Goal: Task Accomplishment & Management: Use online tool/utility

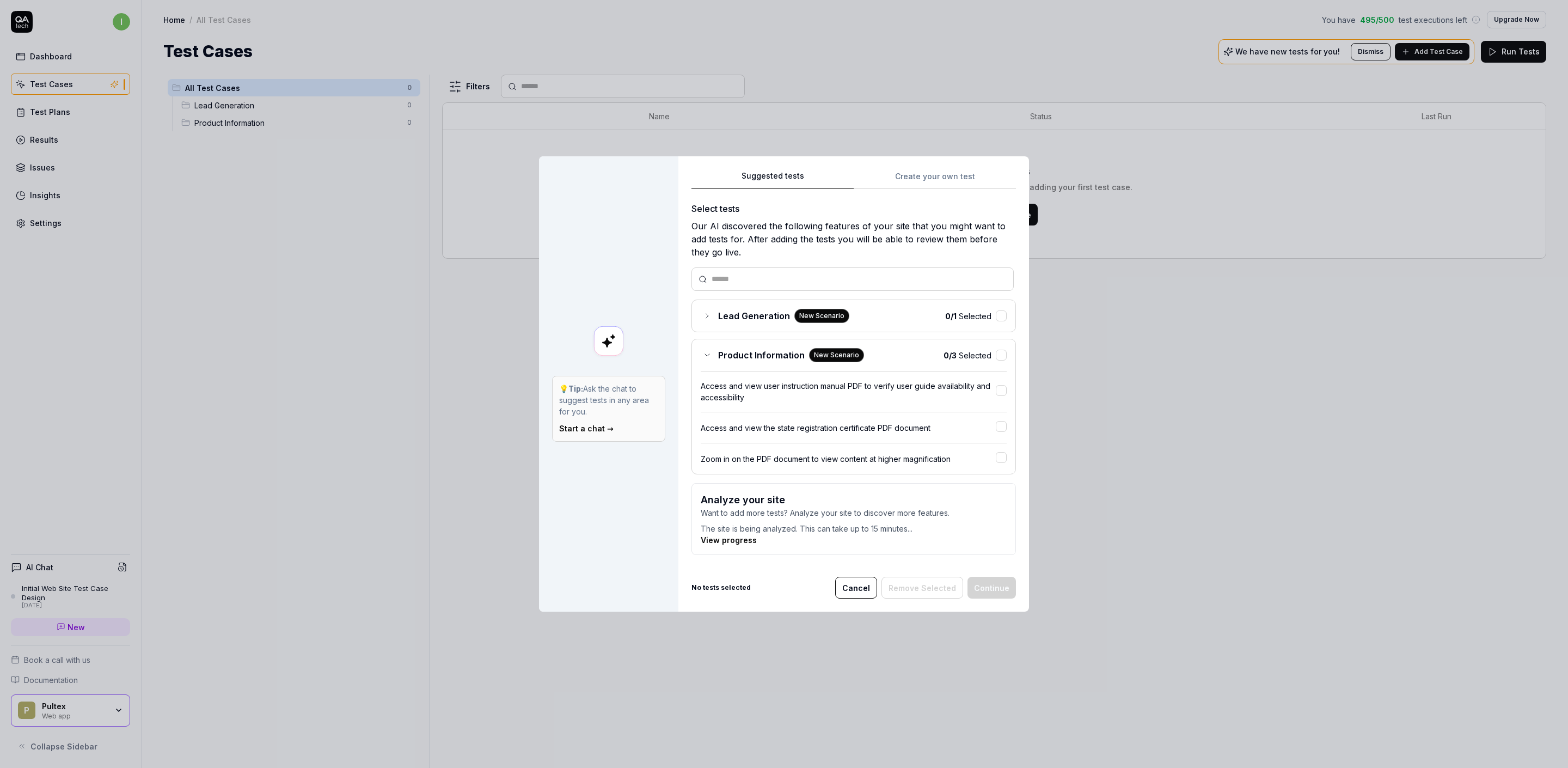
click at [715, 236] on div "Our AI discovered the following features of your site that you might want to ad…" at bounding box center [853, 239] width 324 height 40
click at [706, 354] on div "Product Information New Scenario" at bounding box center [782, 355] width 164 height 14
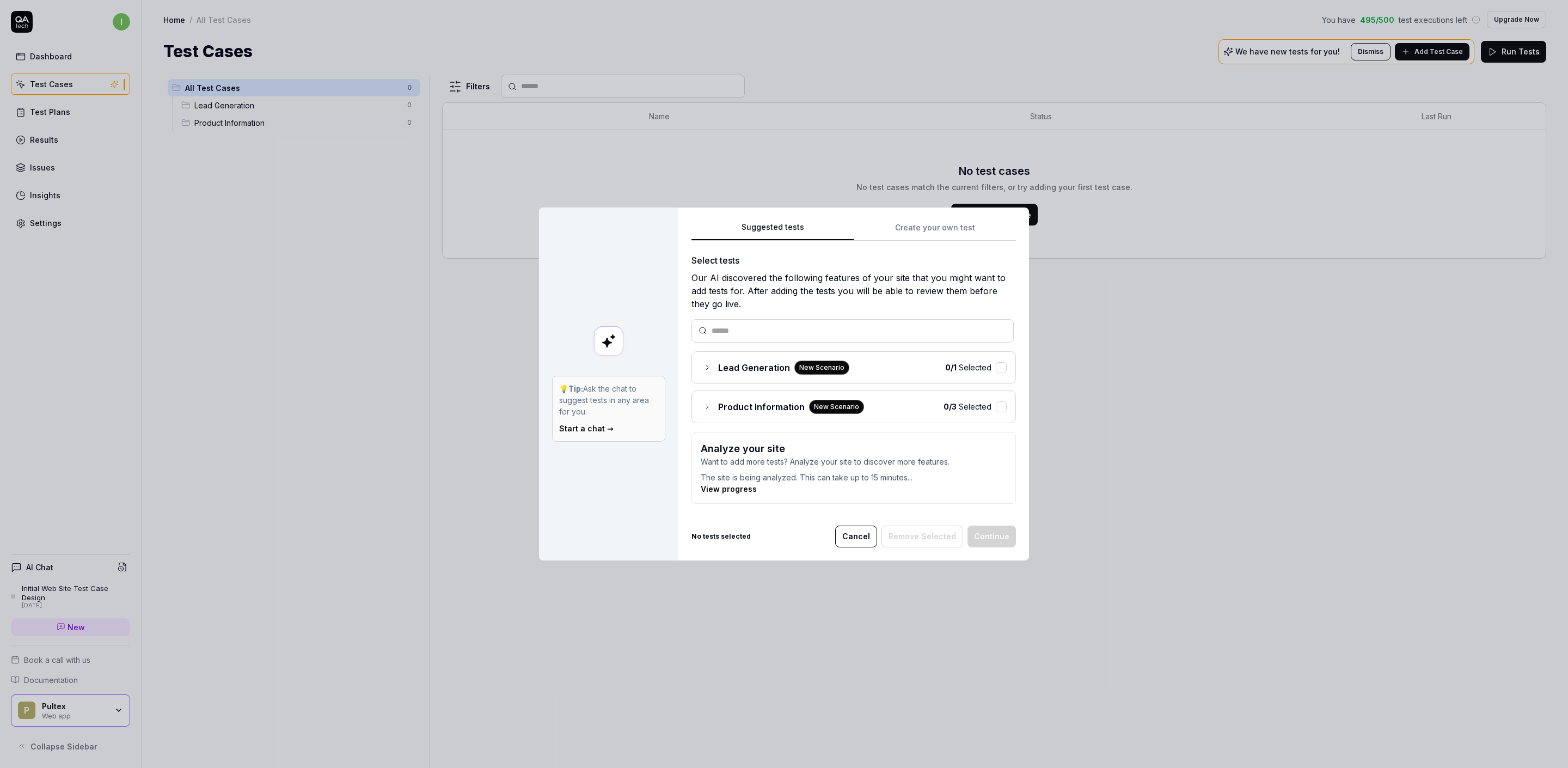
click at [868, 538] on button "Cancel" at bounding box center [857, 536] width 42 height 22
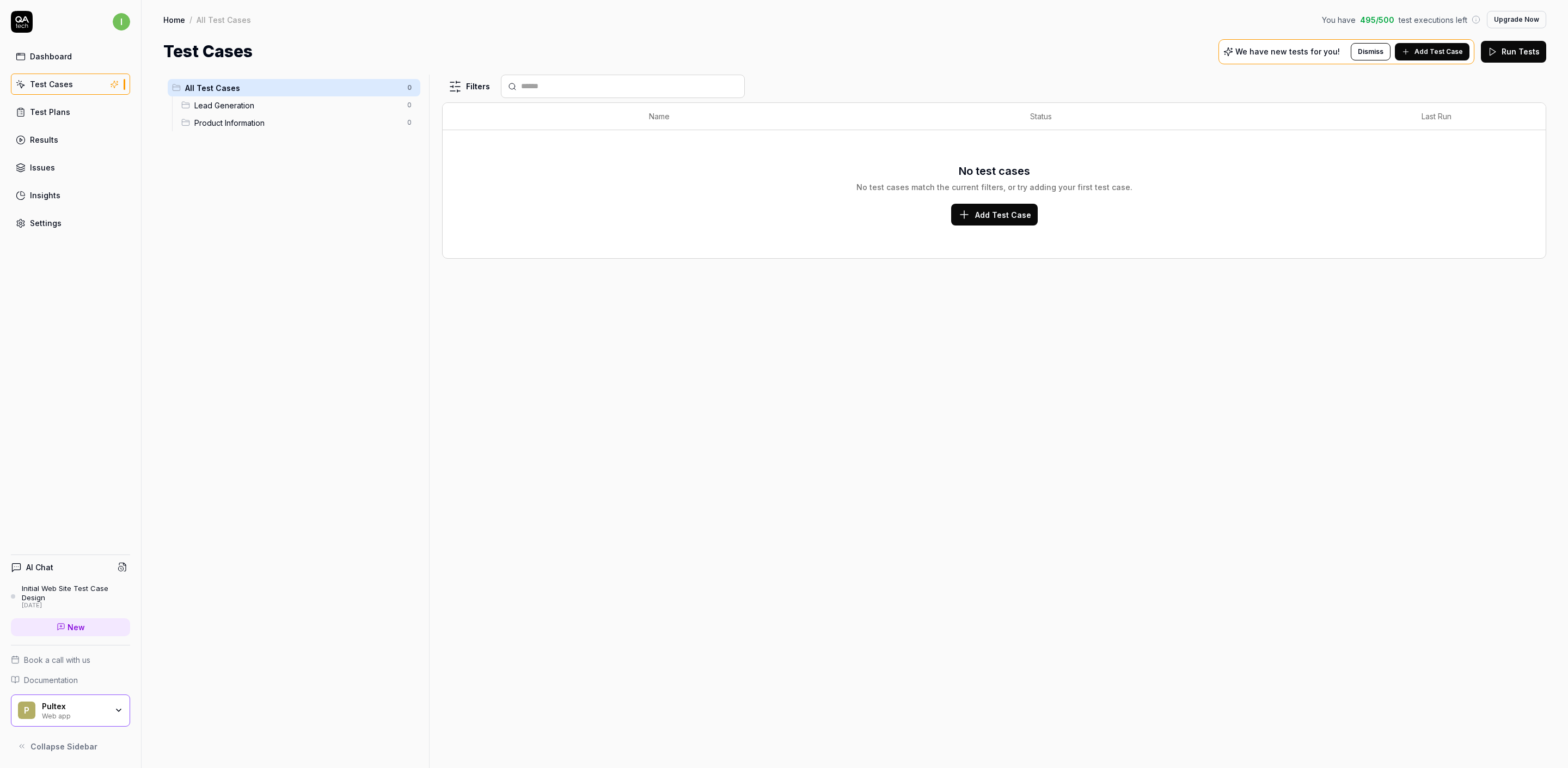
click at [92, 112] on link "Test Plans" at bounding box center [71, 112] width 119 height 21
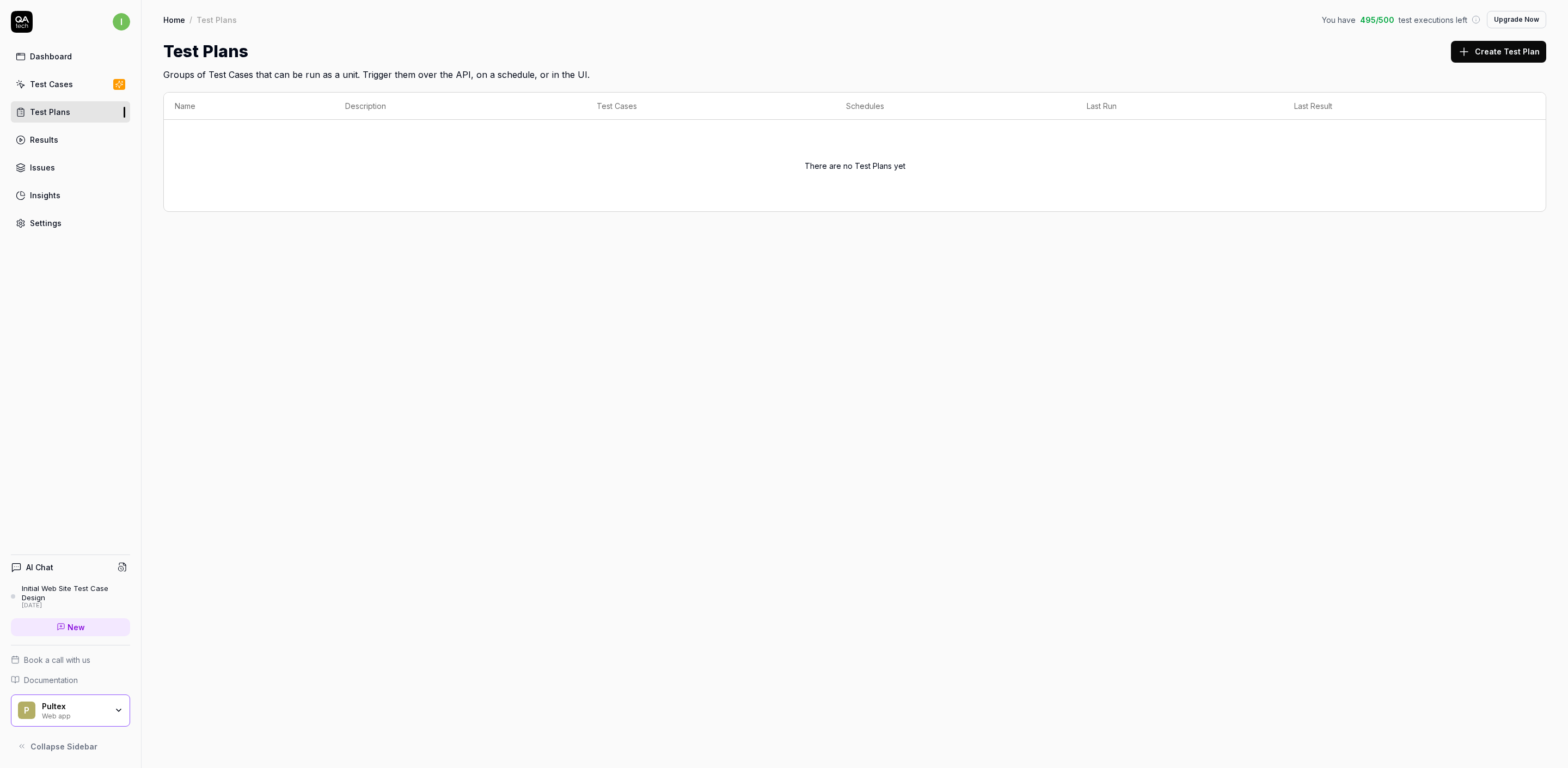
click at [95, 92] on link "Test Cases" at bounding box center [71, 84] width 119 height 21
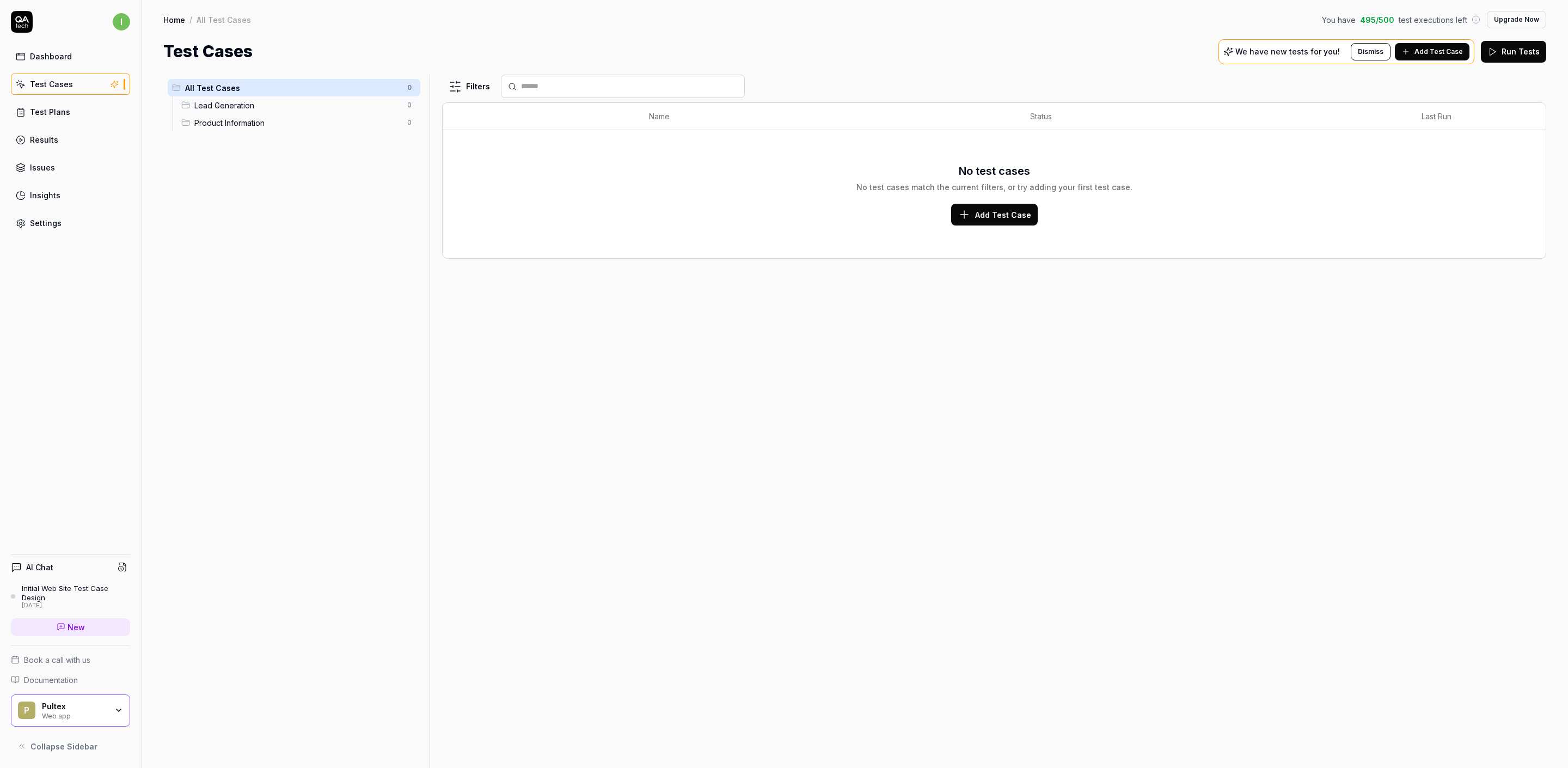
click at [991, 218] on span "Add Test Case" at bounding box center [1003, 215] width 56 height 12
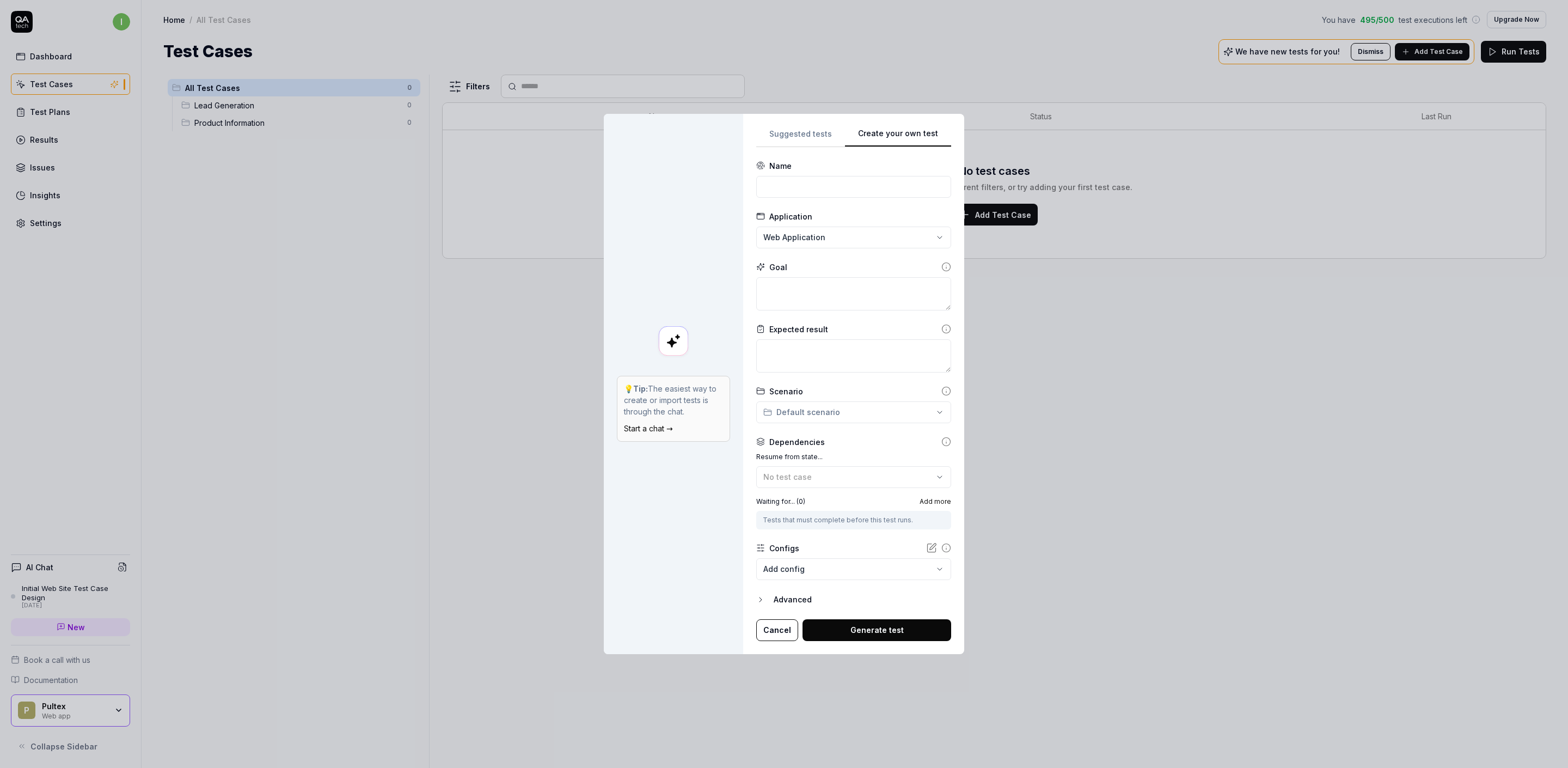
click at [822, 126] on div "**********" at bounding box center [853, 384] width 221 height 540
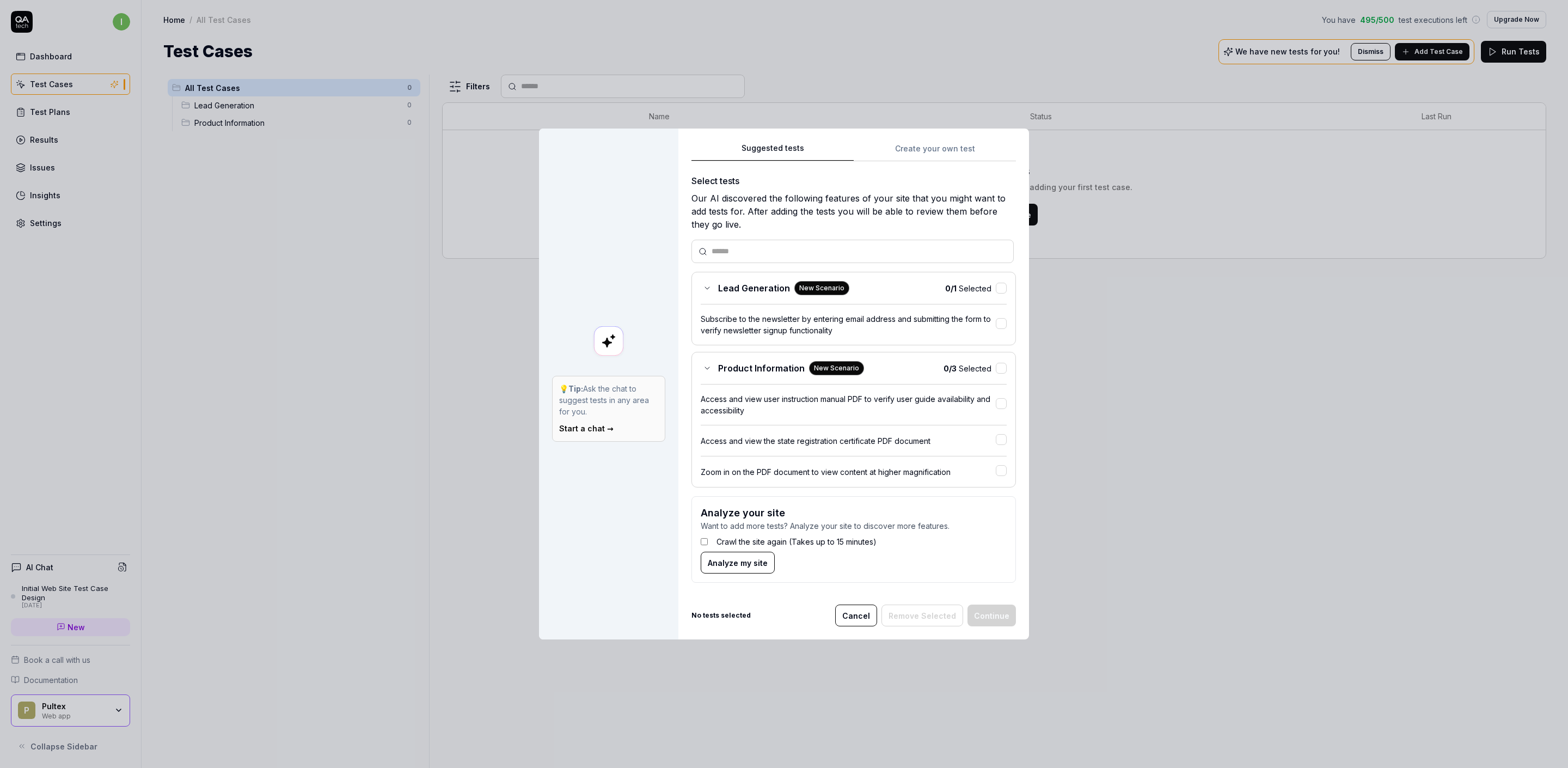
click at [737, 247] on input "text" at bounding box center [859, 251] width 295 height 12
click at [965, 471] on div "Zoom in on the PDF document to view content at higher magnification" at bounding box center [848, 472] width 295 height 12
click at [989, 611] on button "Continue" at bounding box center [992, 615] width 48 height 22
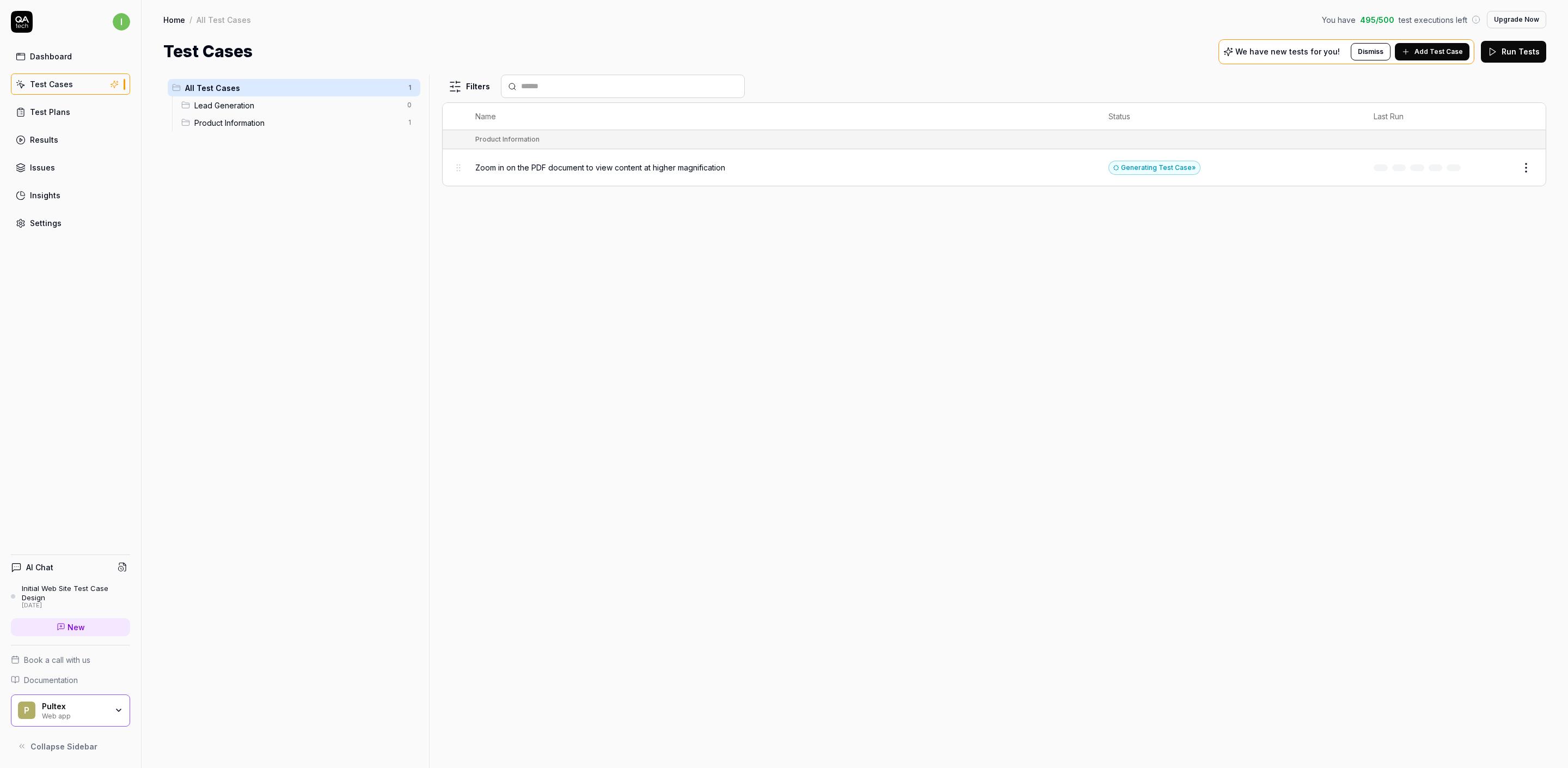
click at [1525, 167] on html "i Dashboard Test Cases Test Plans Results Issues Insights Settings AI Chat Init…" at bounding box center [784, 384] width 1568 height 768
click at [1480, 209] on div "Run Test" at bounding box center [1480, 214] width 103 height 24
click at [102, 136] on link "Results" at bounding box center [71, 139] width 119 height 21
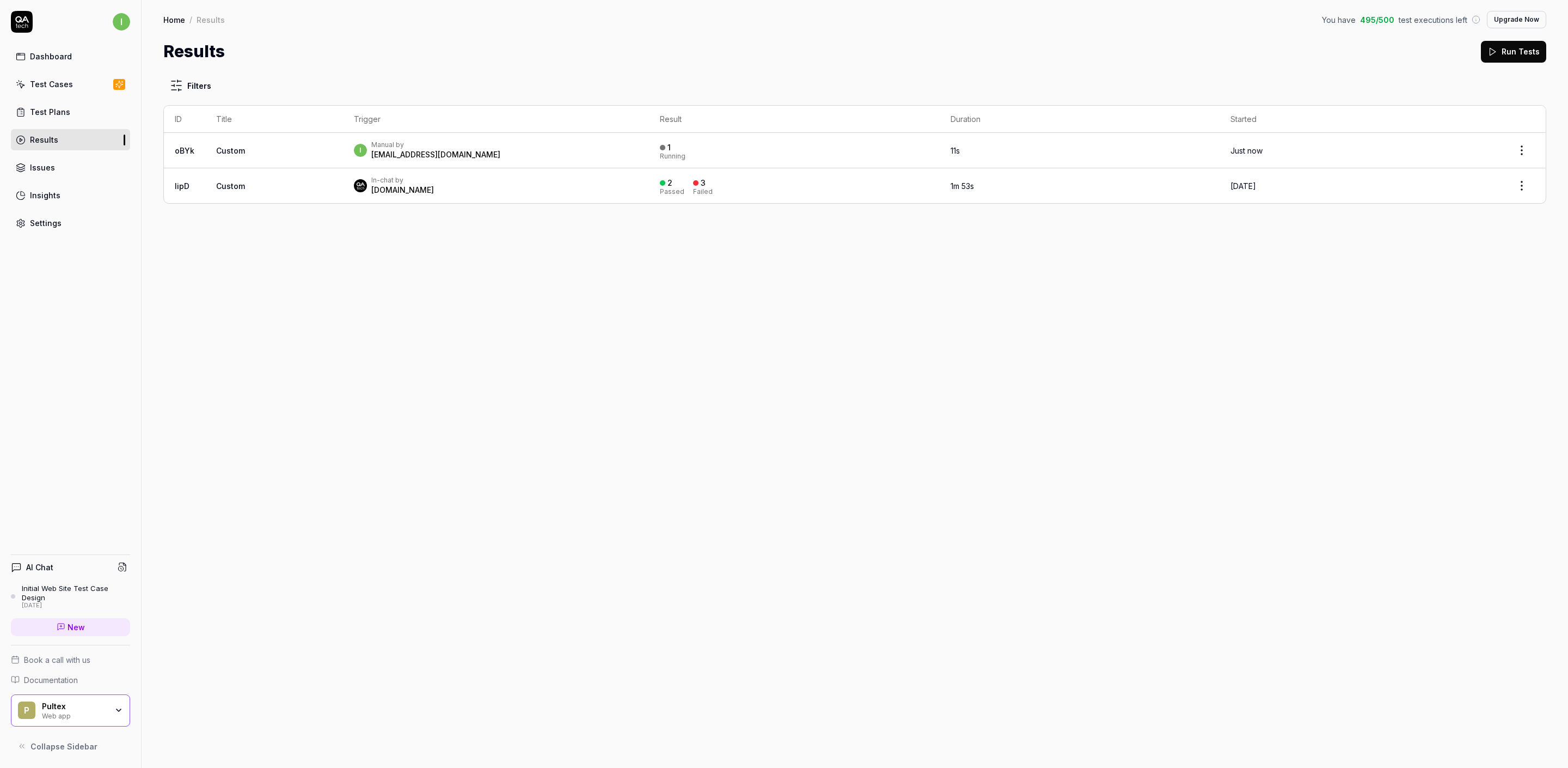
click at [68, 196] on link "Insights" at bounding box center [71, 195] width 119 height 21
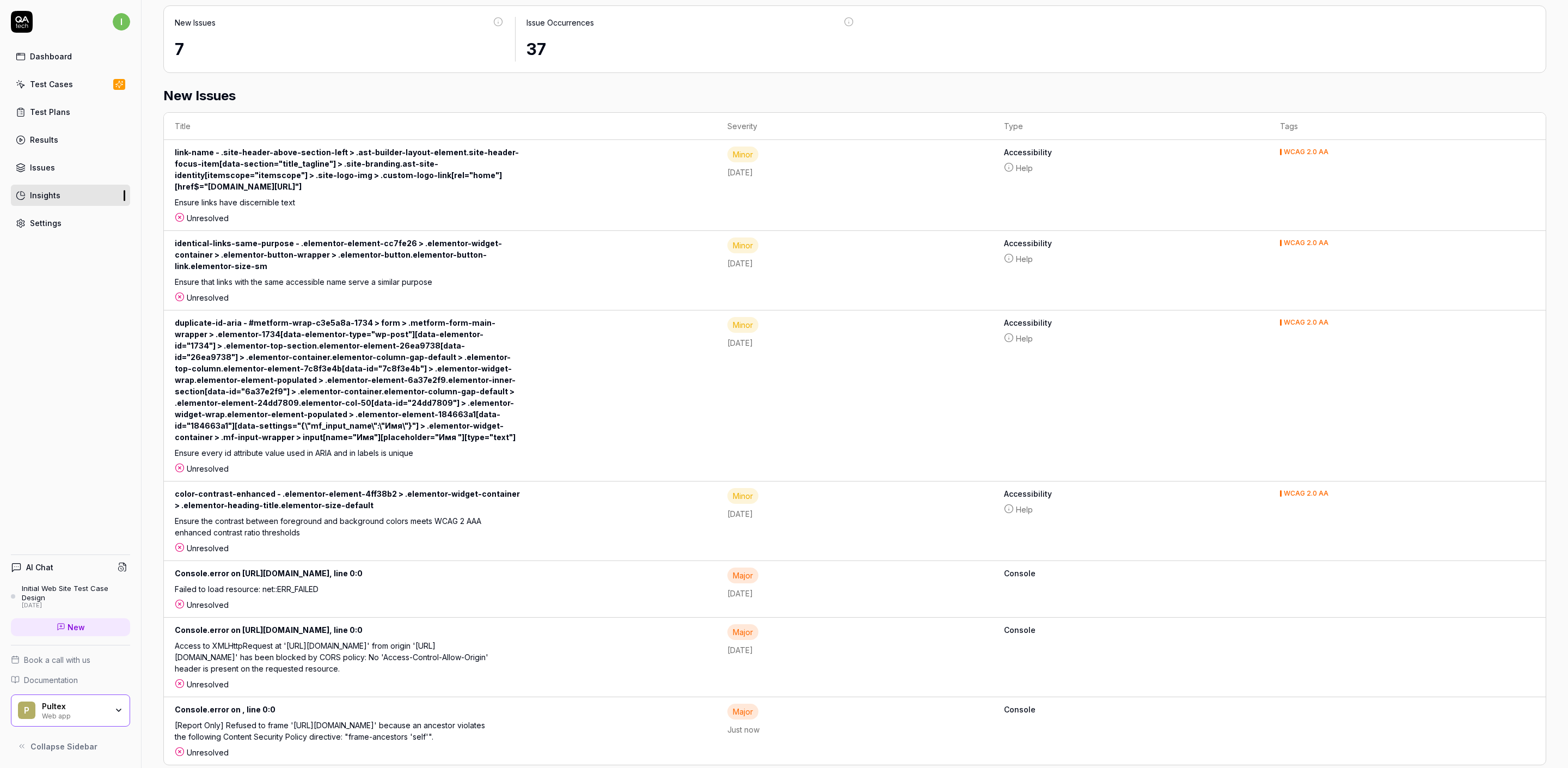
scroll to position [221, 0]
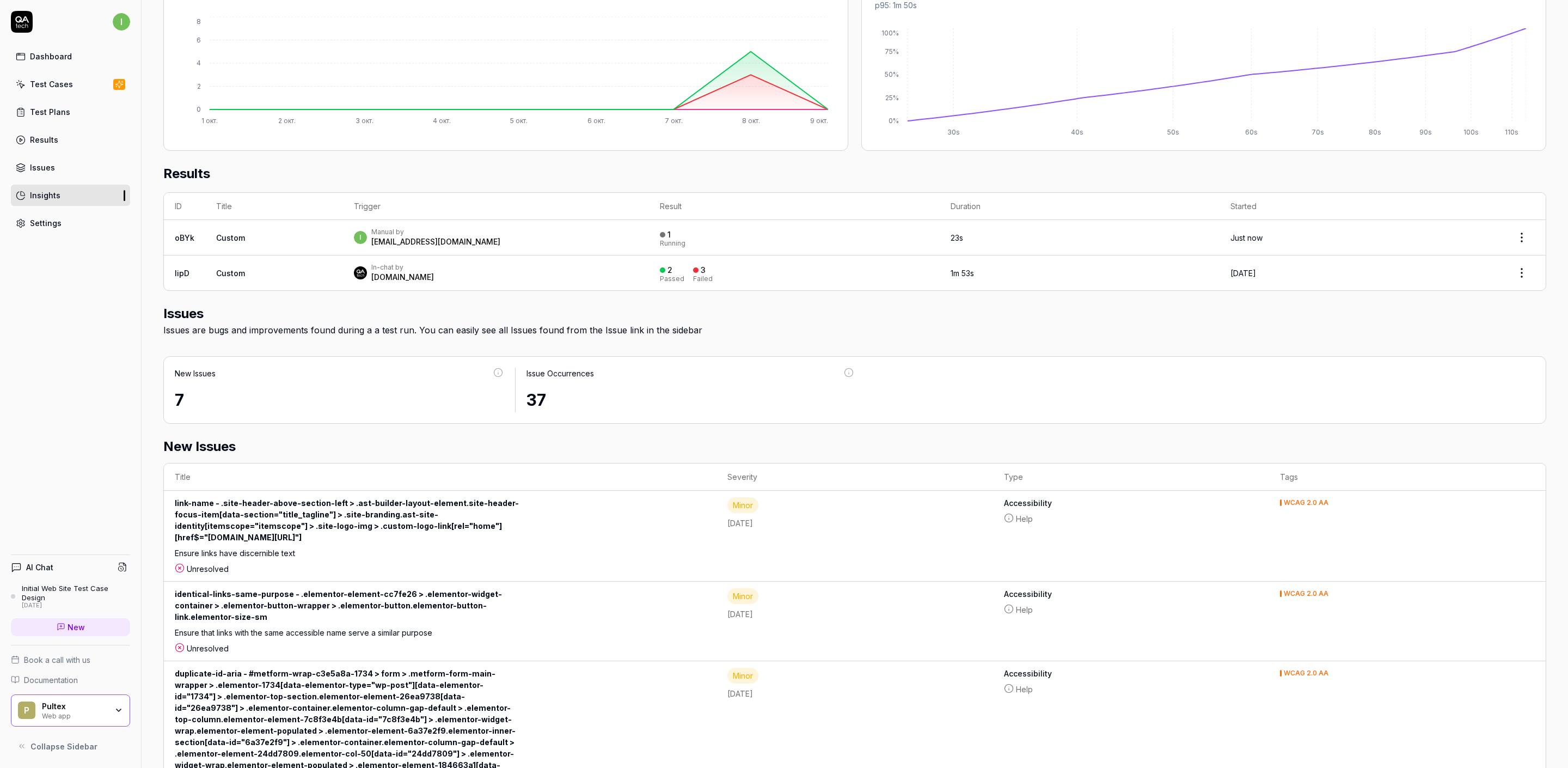
click at [276, 412] on div "7" at bounding box center [339, 400] width 330 height 25
click at [493, 374] on icon at bounding box center [498, 372] width 10 height 10
click at [850, 366] on div "Number of times an issue was reported during a test" at bounding box center [843, 349] width 175 height 36
click at [530, 396] on div "37" at bounding box center [691, 400] width 329 height 25
drag, startPoint x: 548, startPoint y: 405, endPoint x: 542, endPoint y: 381, distance: 24.7
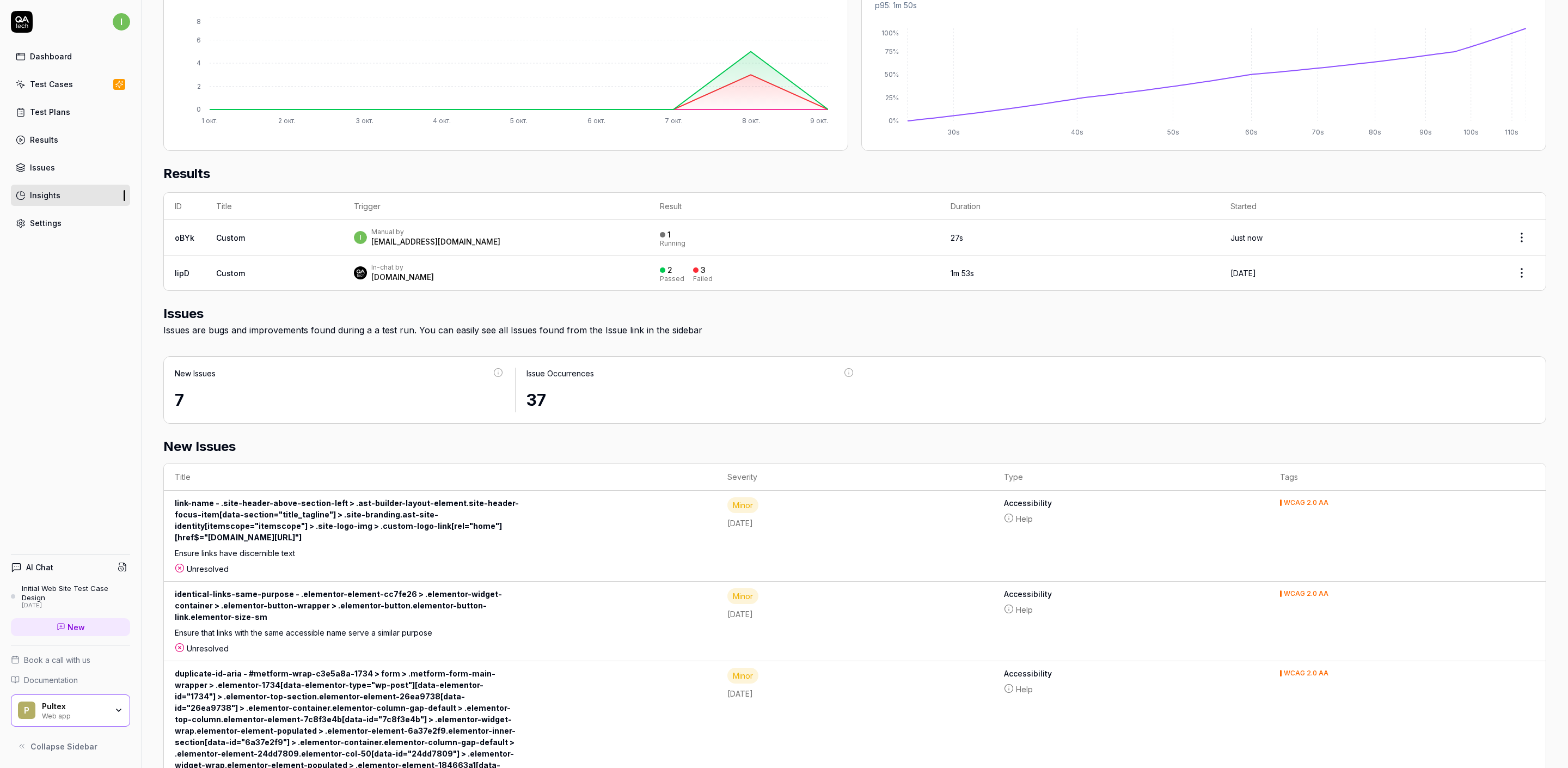
click at [551, 406] on div "37" at bounding box center [691, 400] width 329 height 25
click at [518, 344] on div "Run count 1 Time saved 25 minutes Test execution count 5 Passed Percentage 40% …" at bounding box center [854, 490] width 1427 height 1295
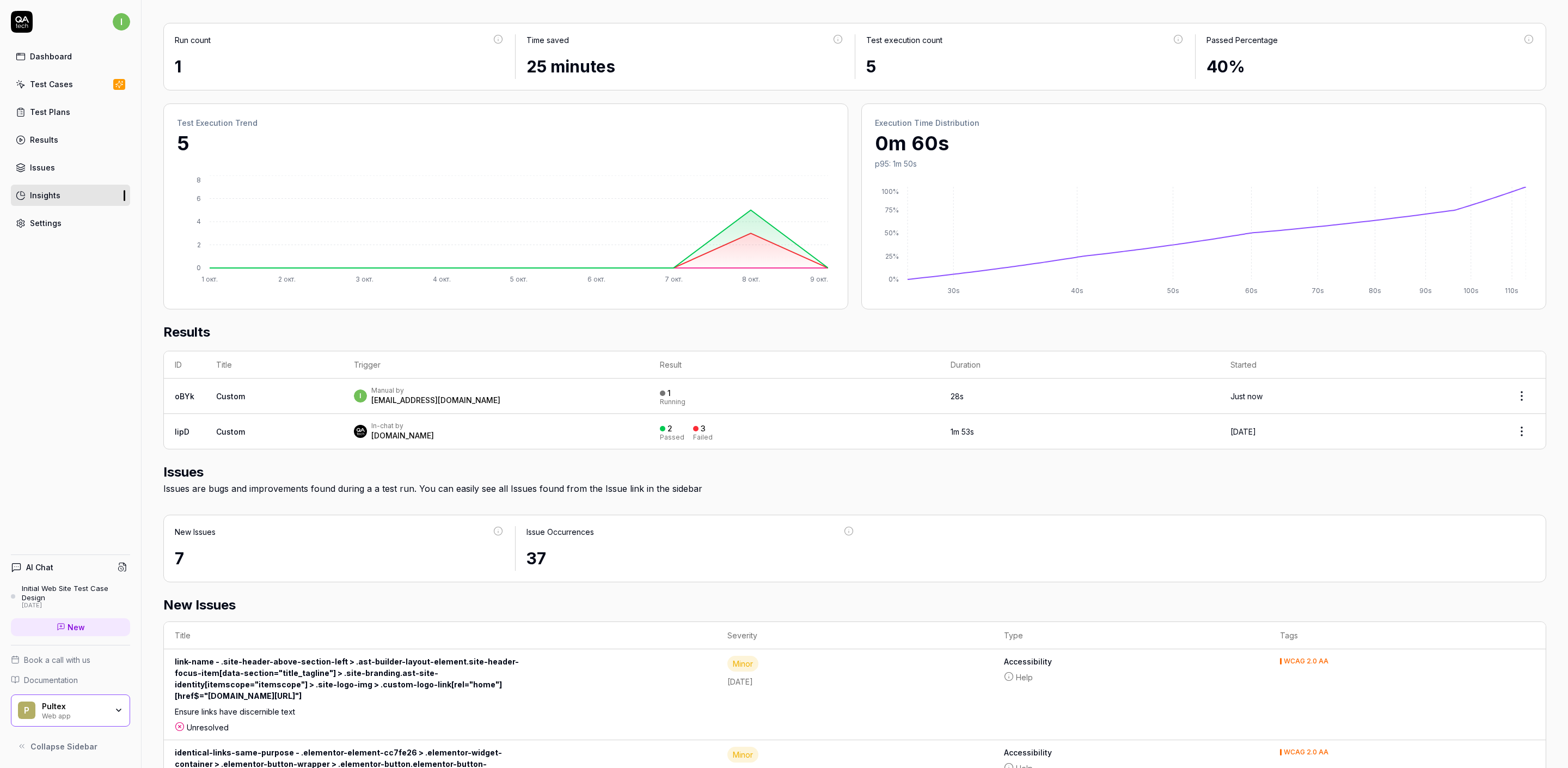
scroll to position [57, 0]
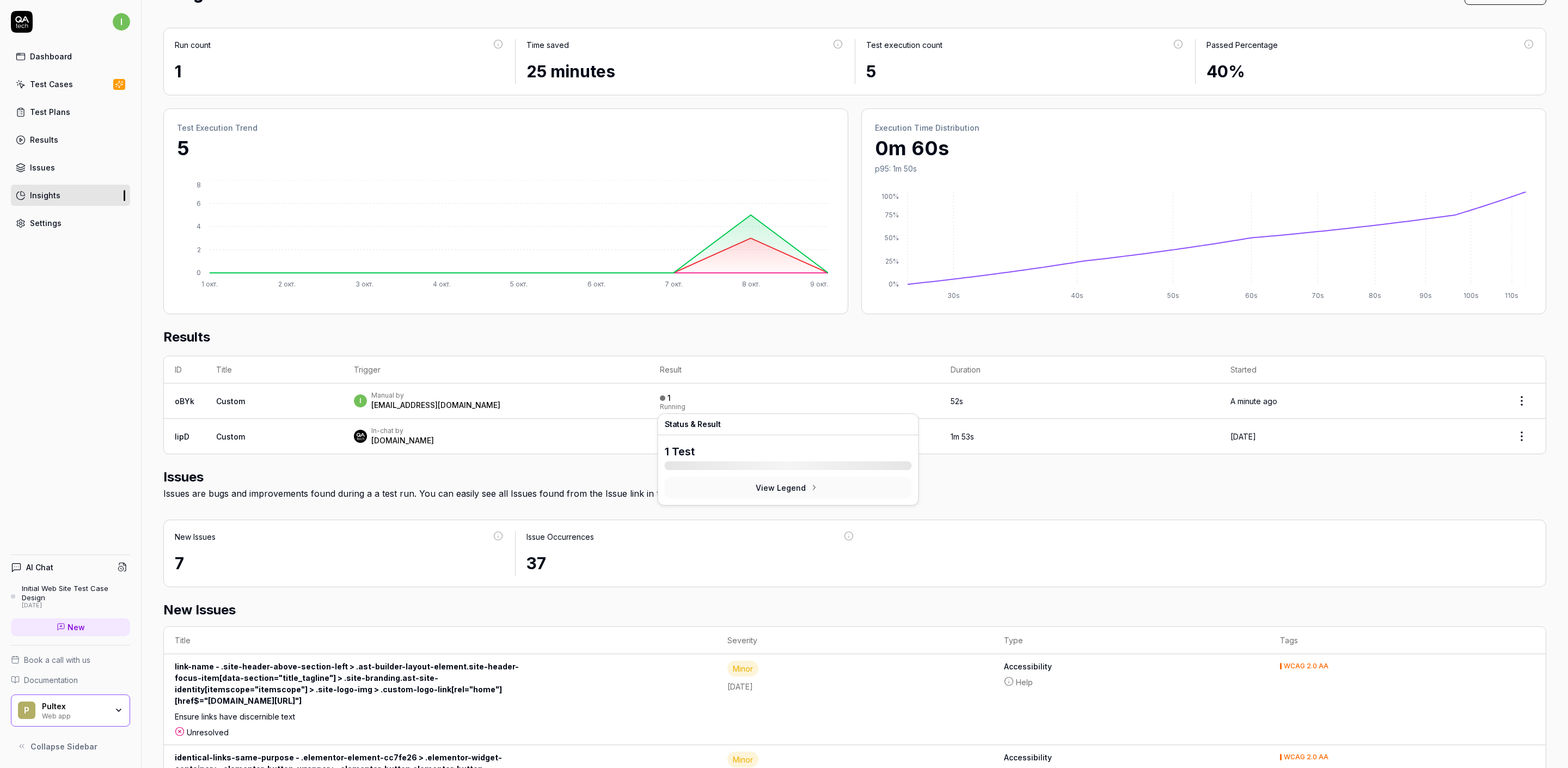
click at [771, 490] on button "View Legend" at bounding box center [788, 487] width 247 height 22
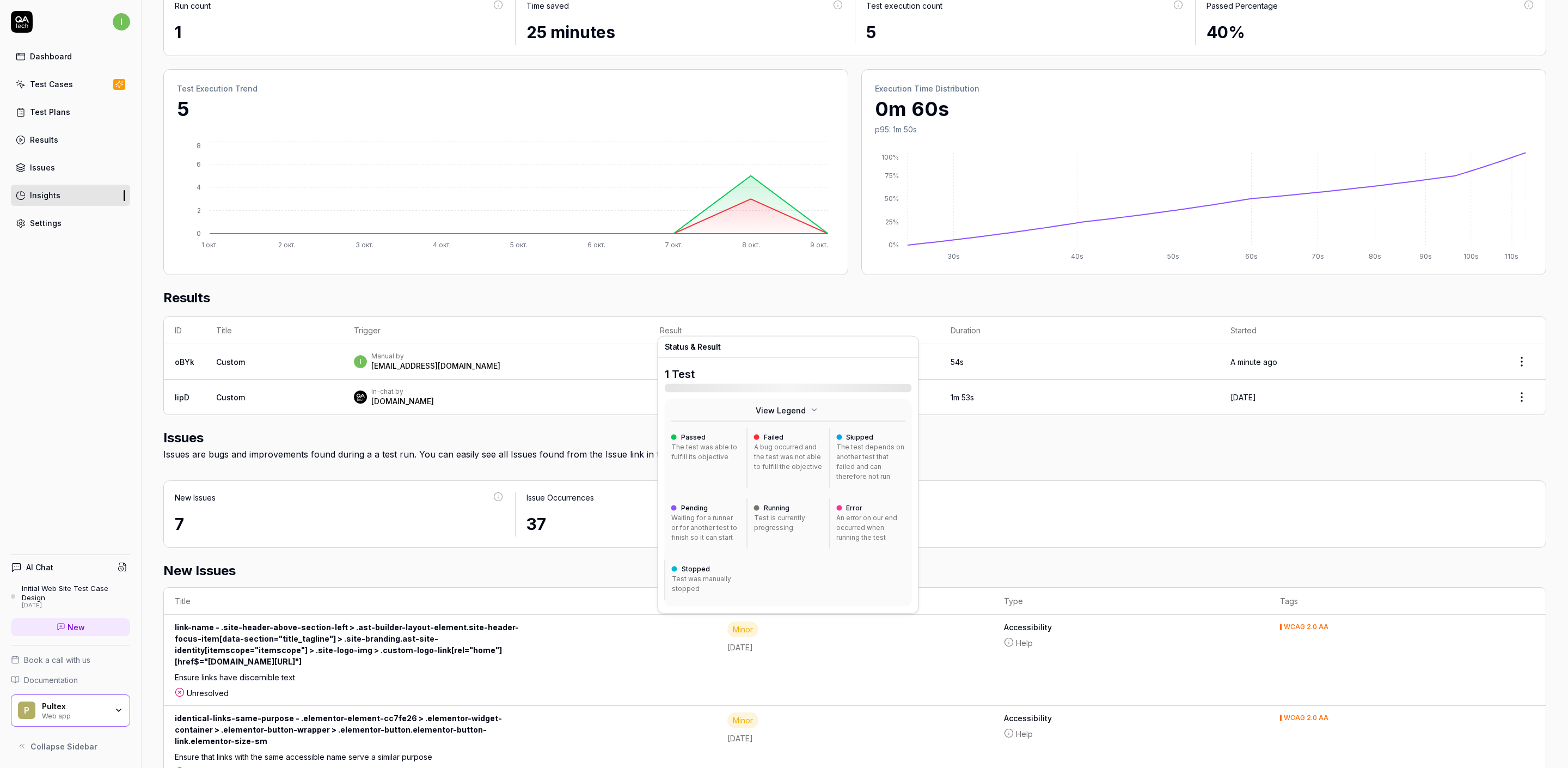
scroll to position [140, 0]
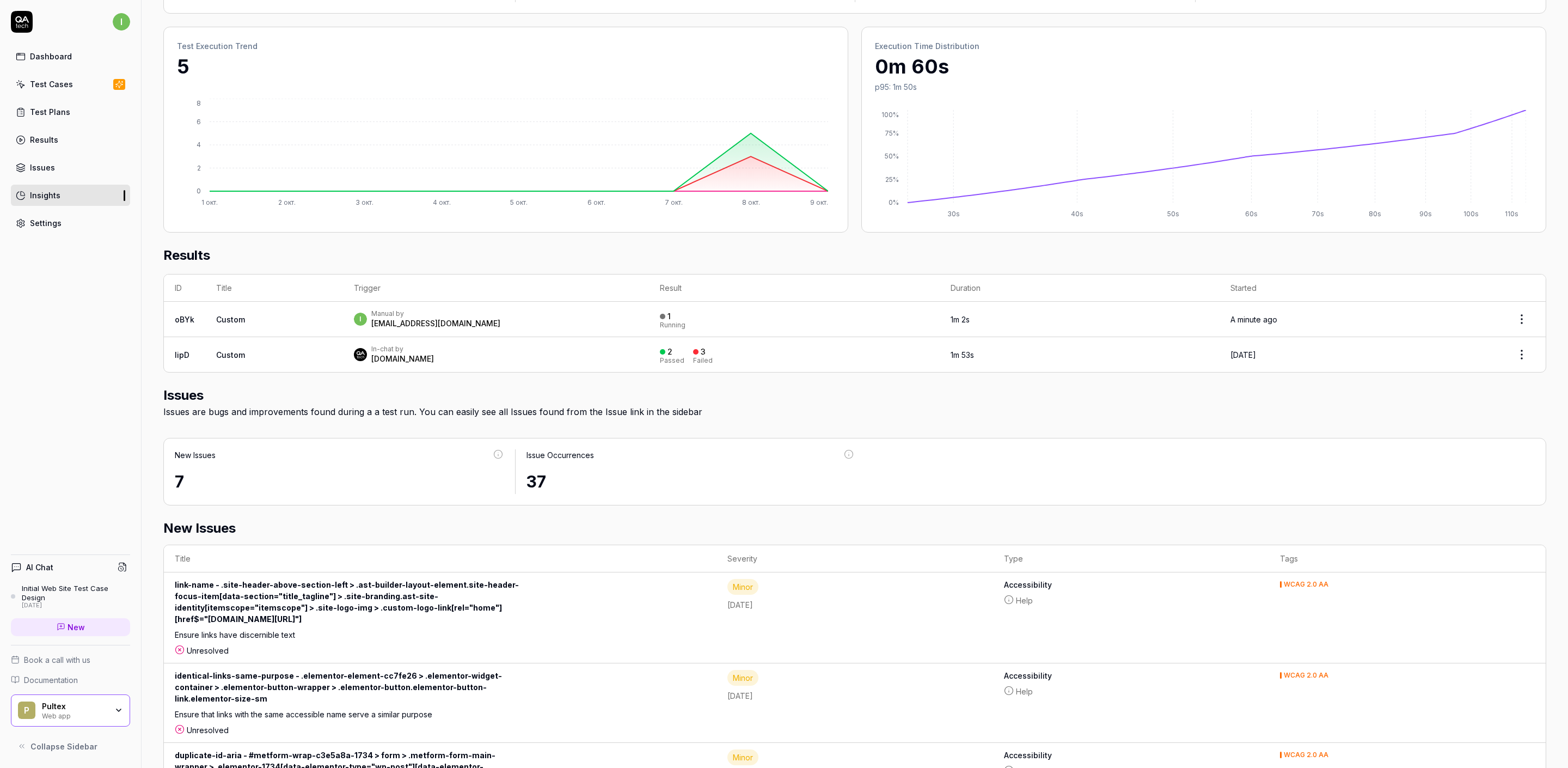
click at [103, 60] on link "Dashboard" at bounding box center [71, 56] width 119 height 21
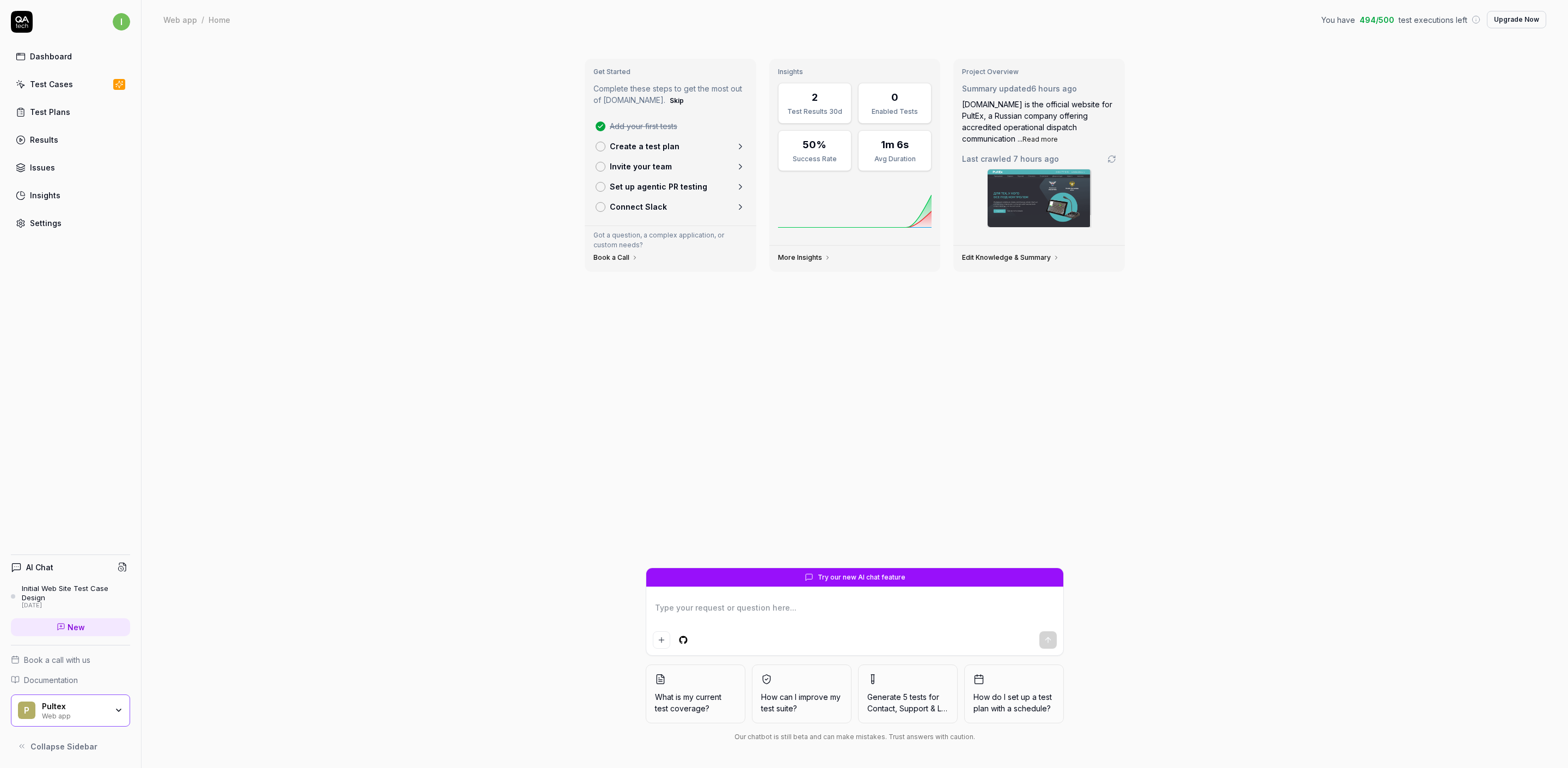
click at [61, 227] on link "Settings" at bounding box center [71, 223] width 119 height 21
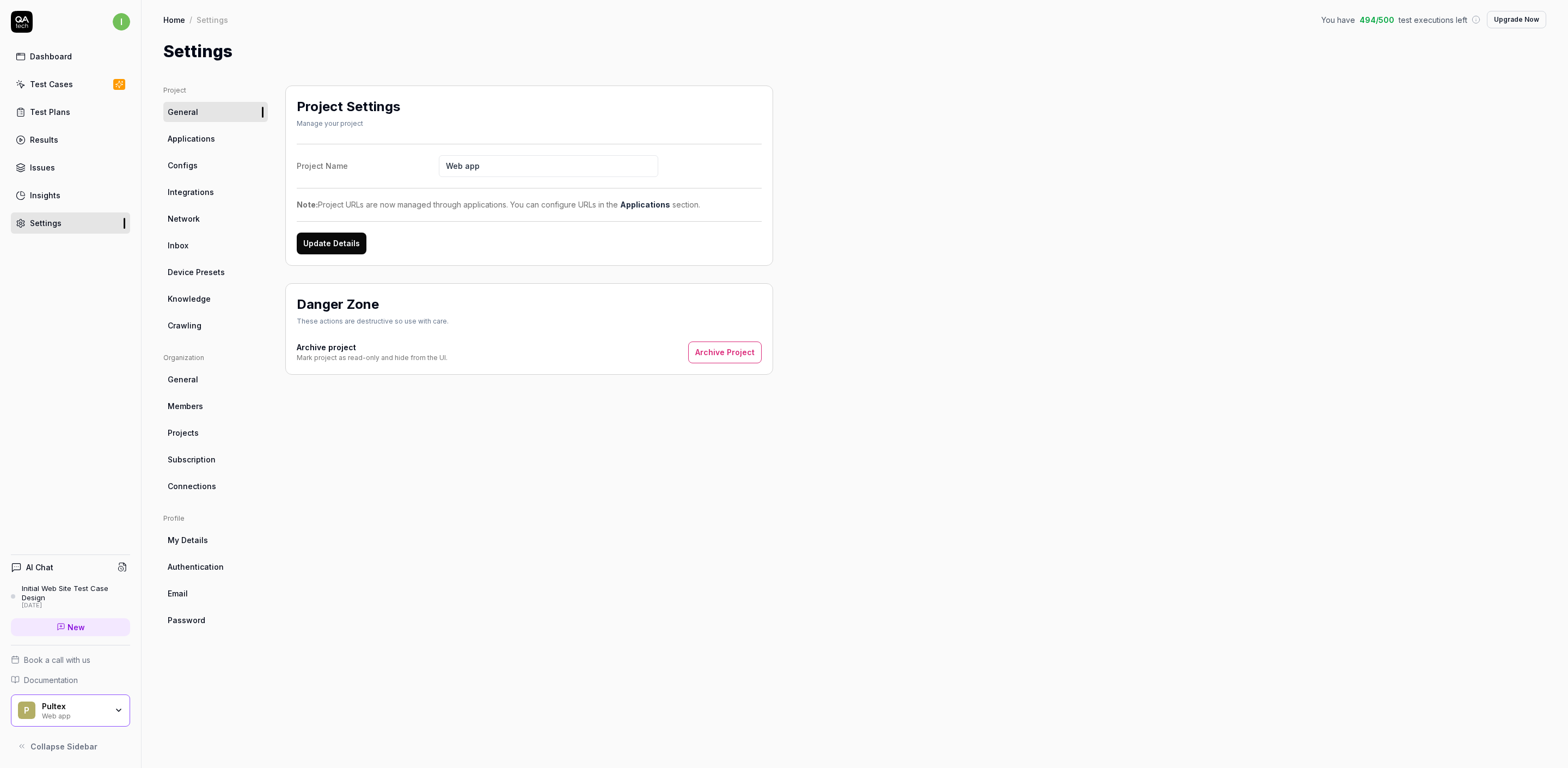
click at [186, 137] on span "Applications" at bounding box center [191, 138] width 47 height 12
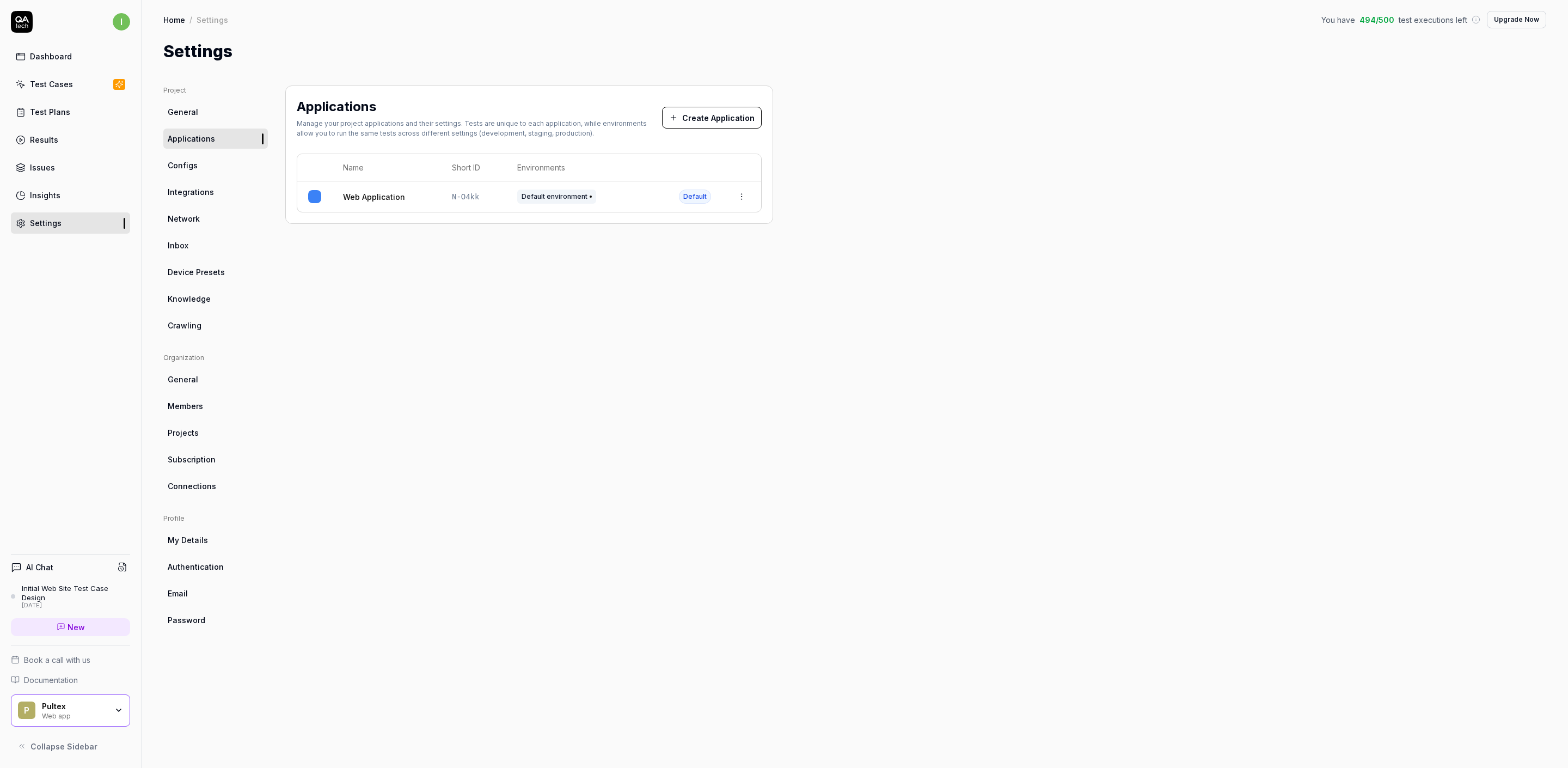
click at [186, 164] on span "Configs" at bounding box center [182, 165] width 30 height 12
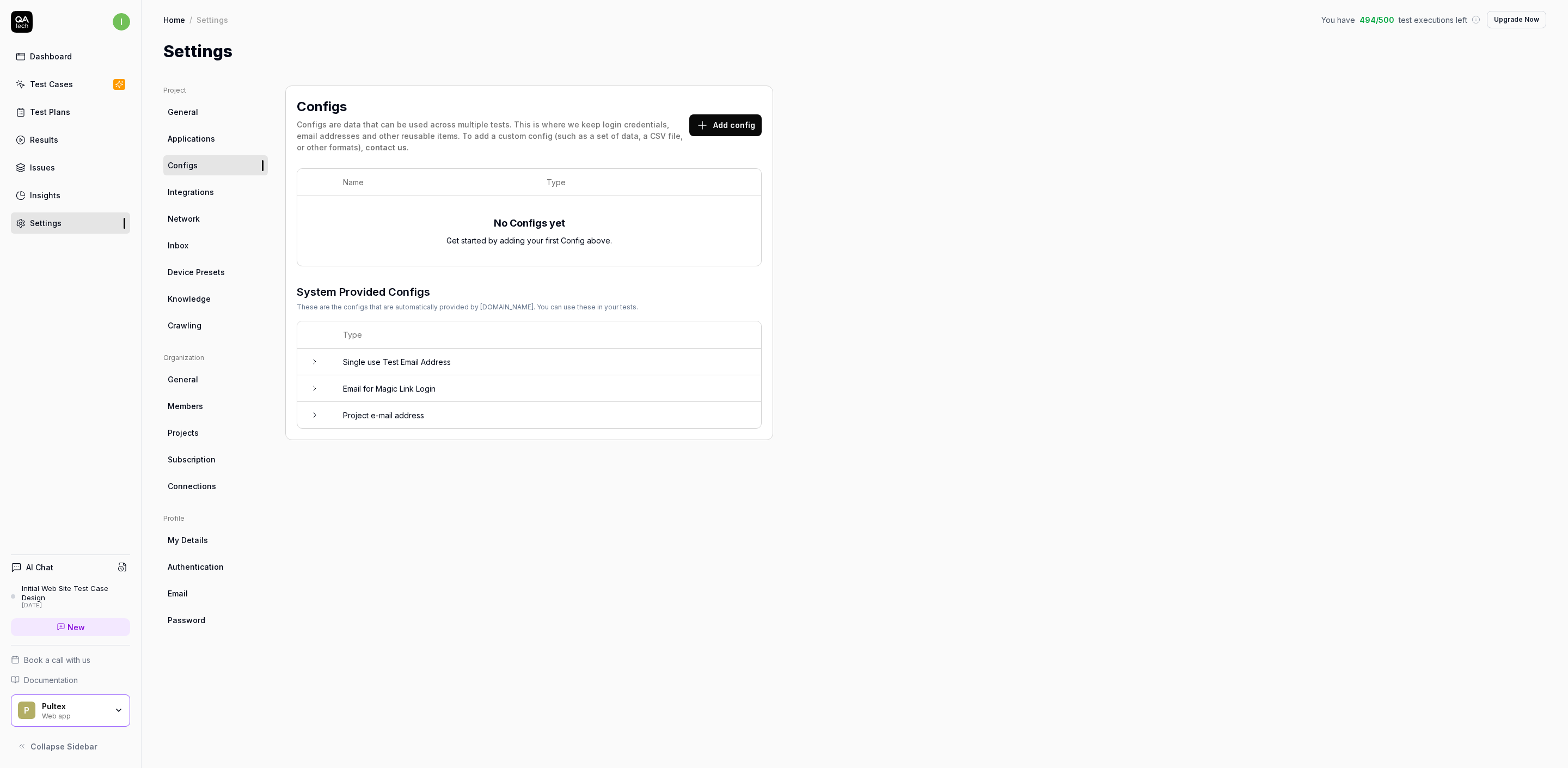
click at [198, 196] on span "Integrations" at bounding box center [191, 192] width 47 height 12
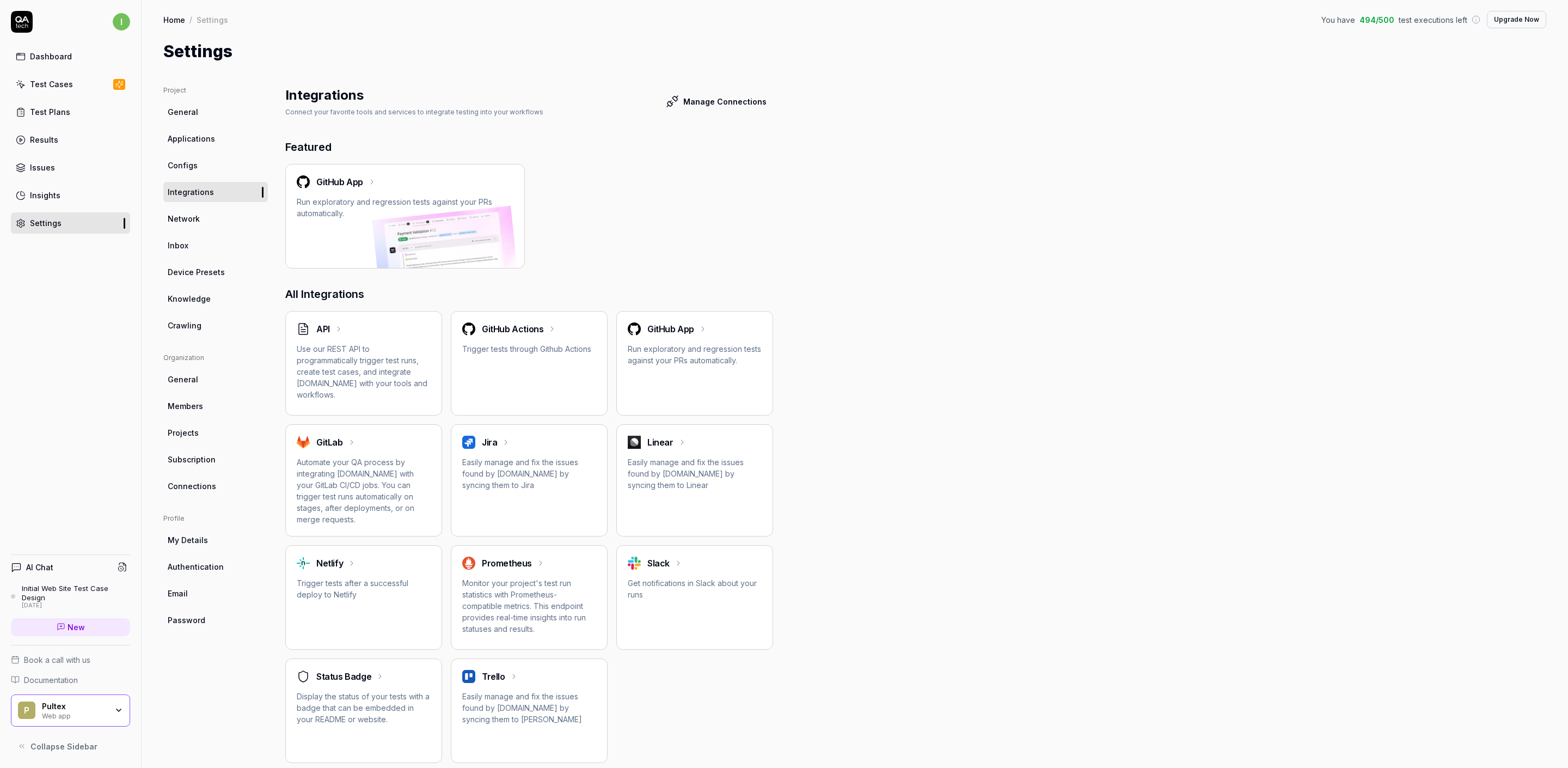
click at [205, 223] on link "Network" at bounding box center [216, 219] width 105 height 20
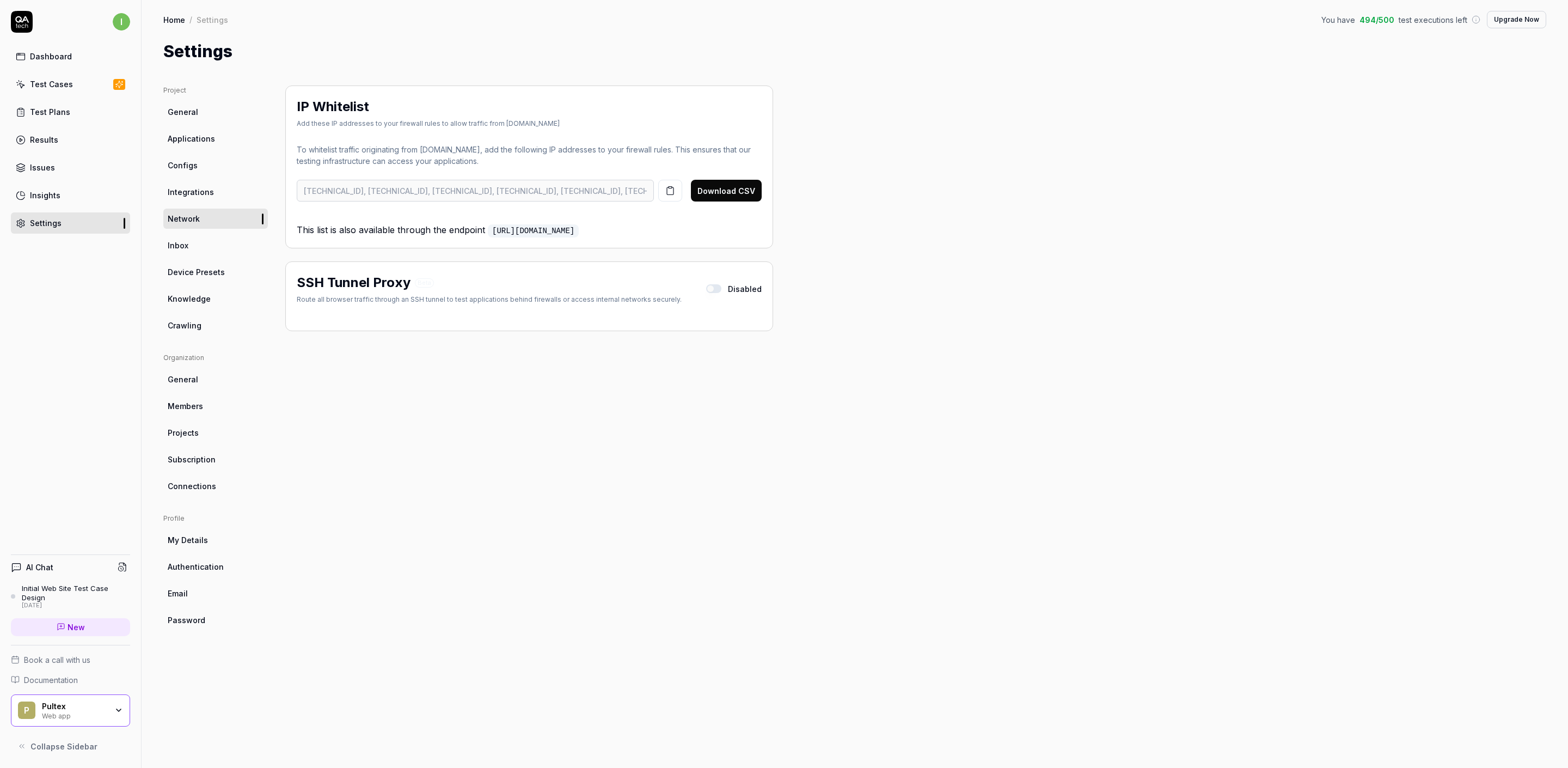
click at [203, 247] on link "Inbox" at bounding box center [216, 245] width 105 height 20
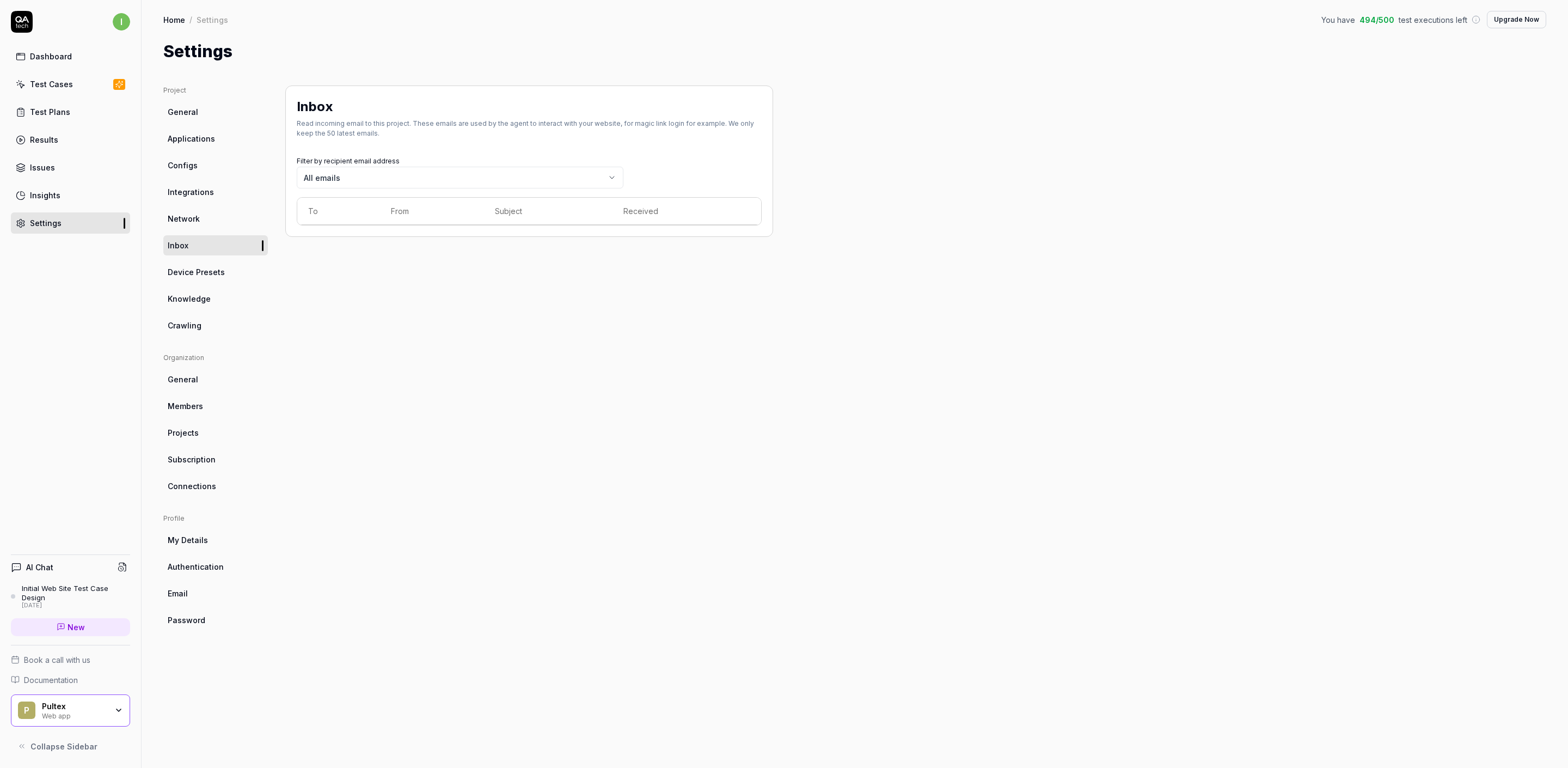
click at [203, 272] on span "Device Presets" at bounding box center [196, 272] width 57 height 12
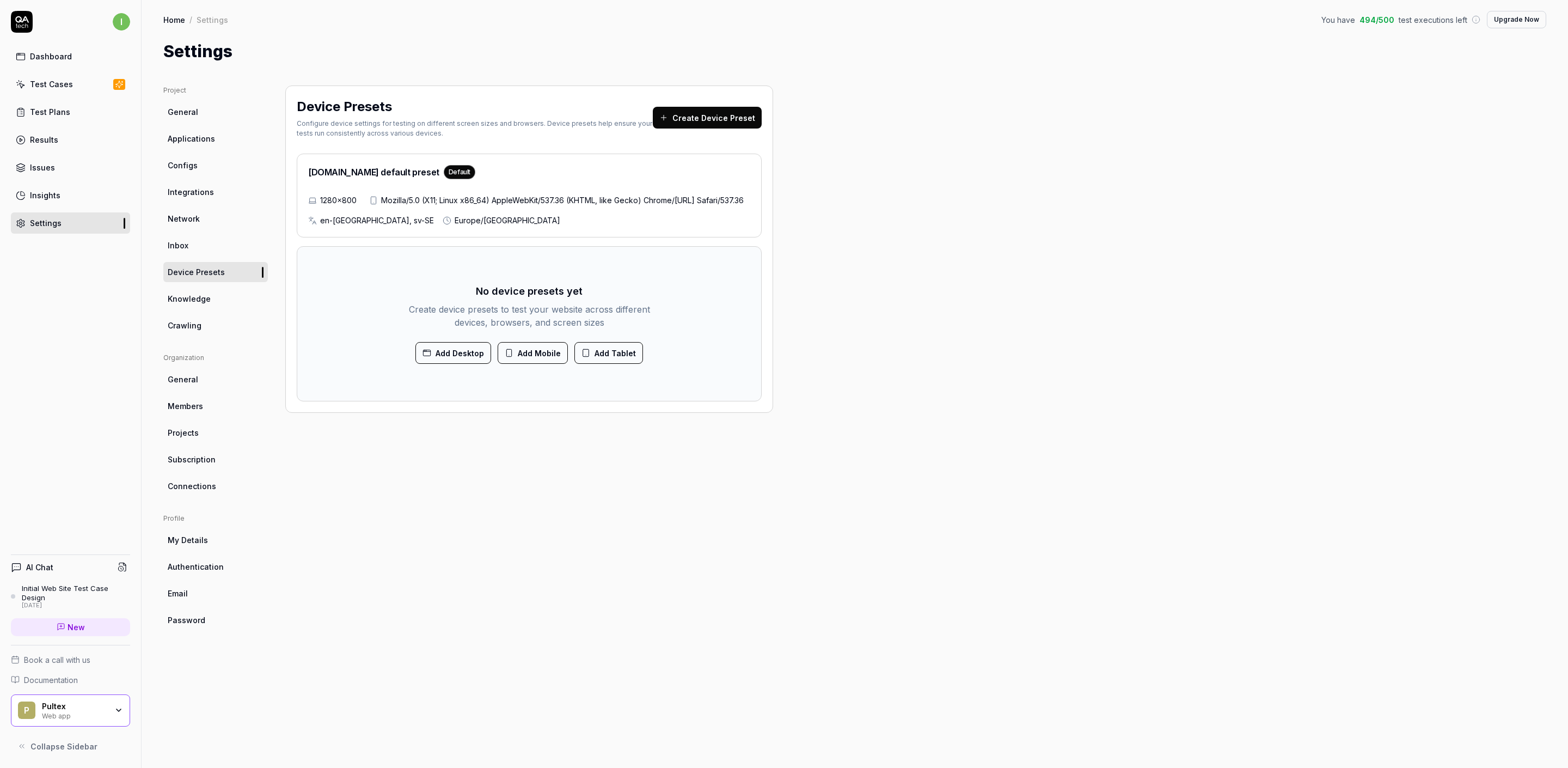
click at [172, 437] on span "Projects" at bounding box center [183, 432] width 31 height 12
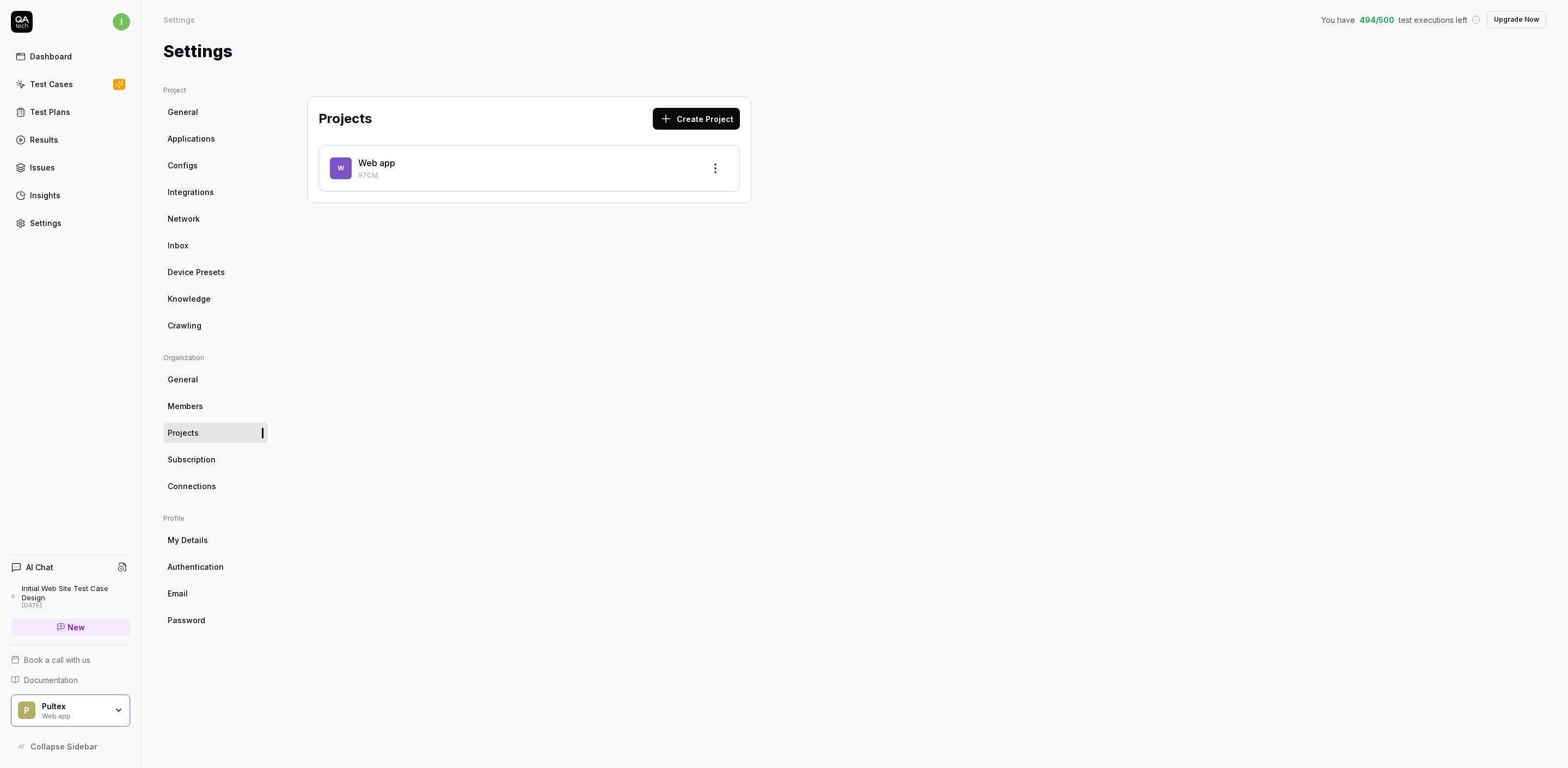
click at [57, 74] on link "Test Cases" at bounding box center [71, 84] width 119 height 21
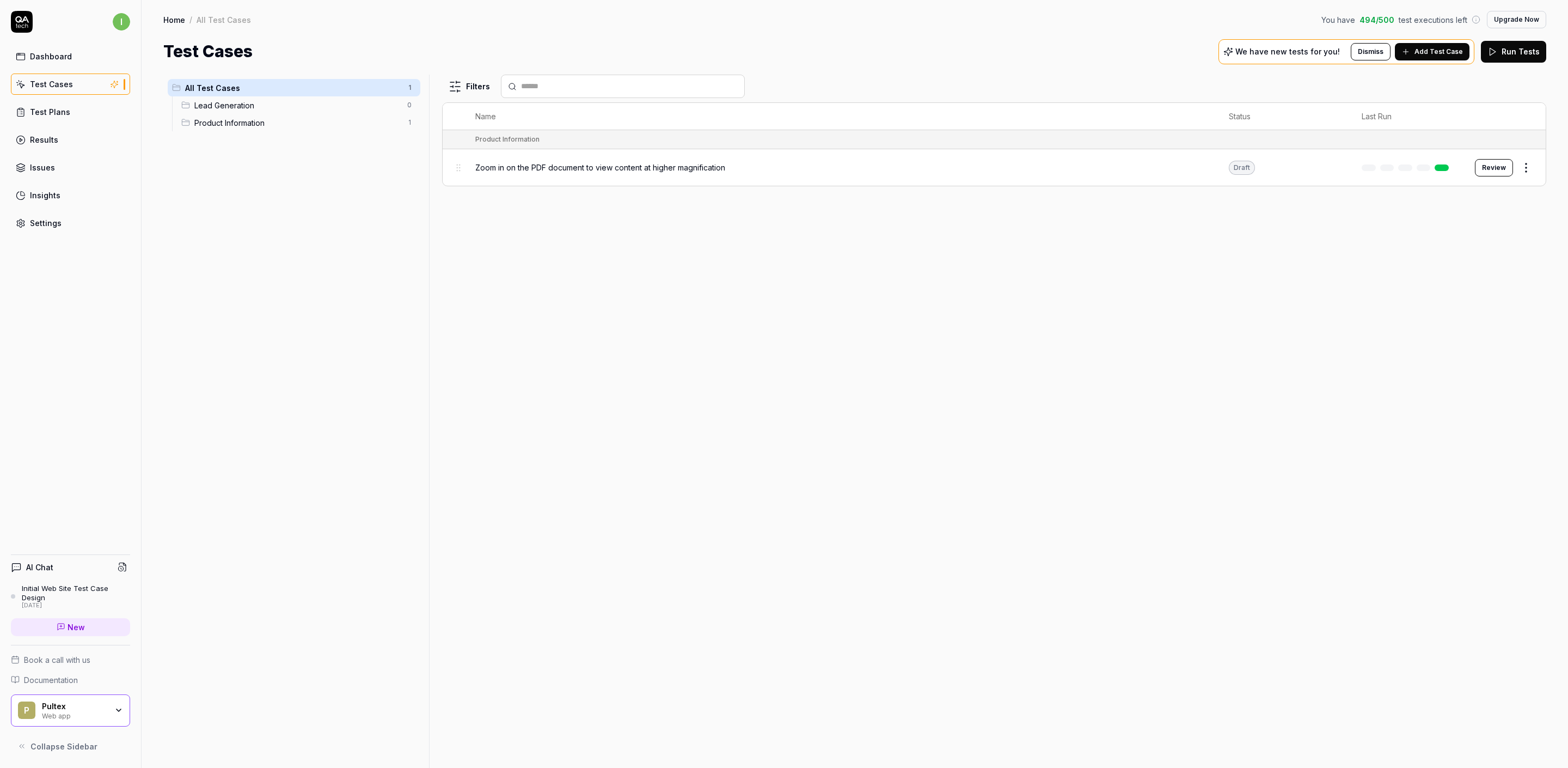
click at [255, 128] on div "Product Information 1" at bounding box center [299, 123] width 244 height 17
click at [283, 117] on span "Product Information" at bounding box center [298, 123] width 206 height 12
click at [1489, 169] on button "Review" at bounding box center [1494, 168] width 38 height 17
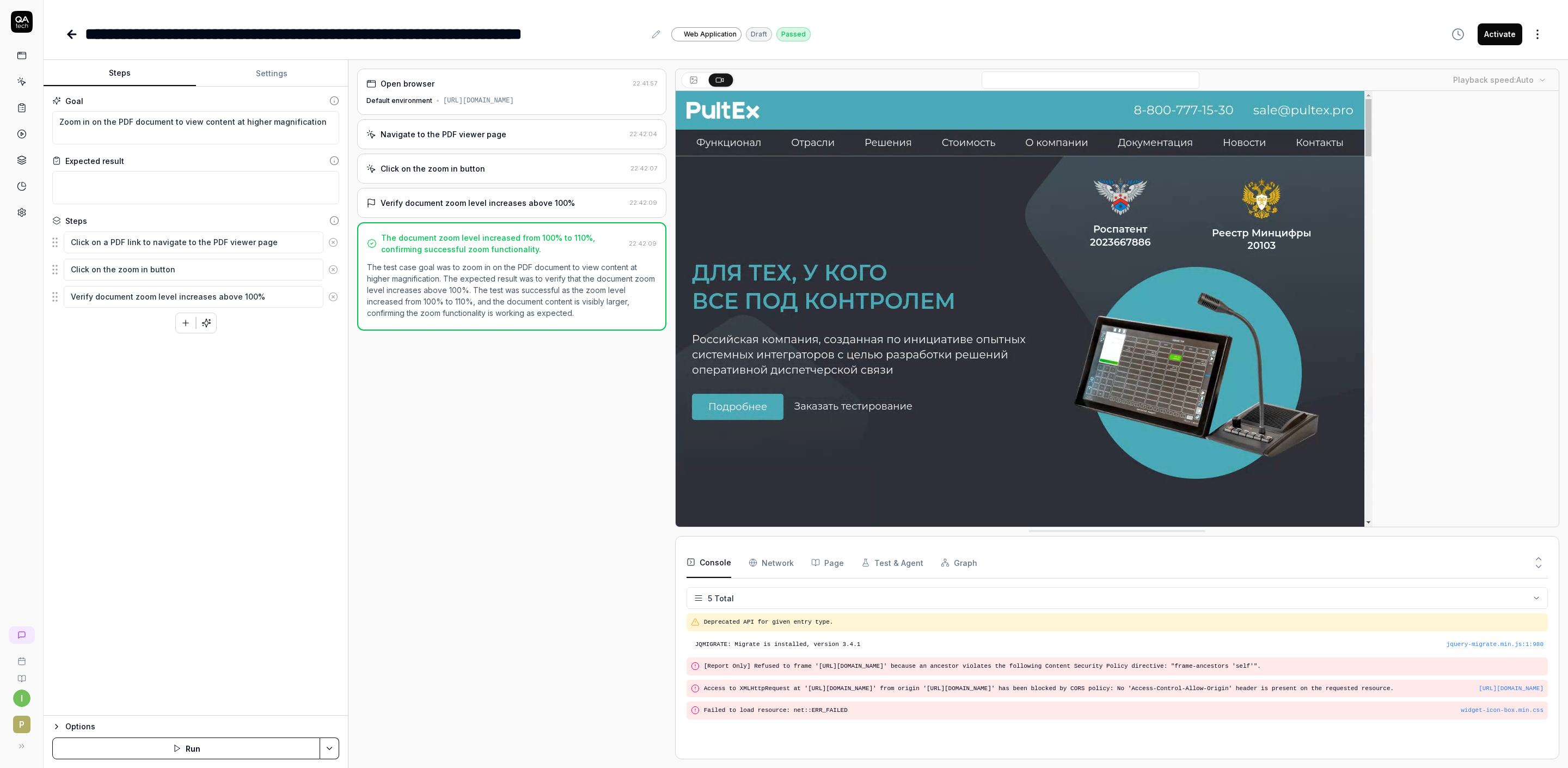
click at [19, 17] on icon at bounding box center [22, 19] width 14 height 6
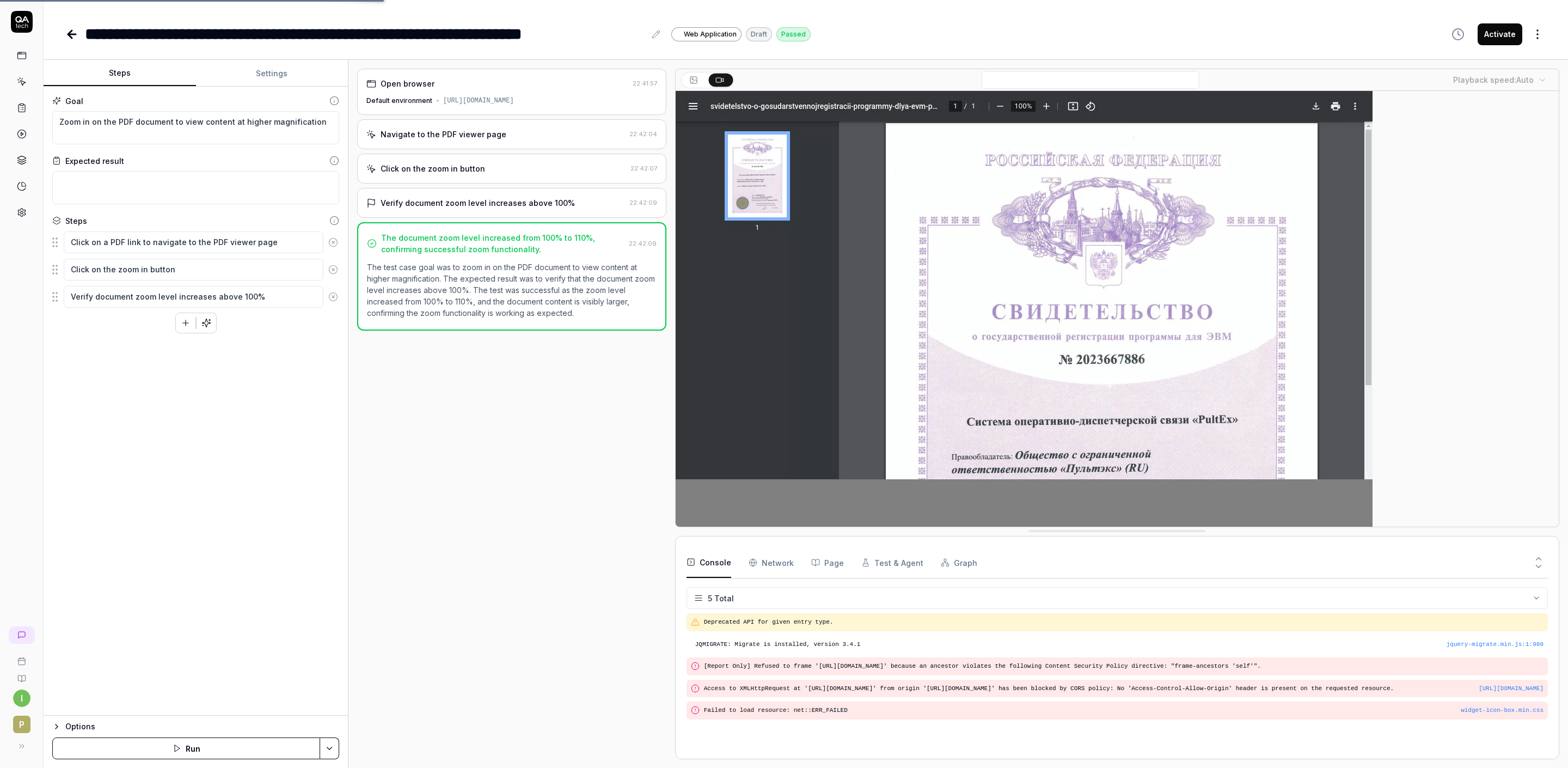
click at [1537, 37] on html "**********" at bounding box center [784, 384] width 1568 height 768
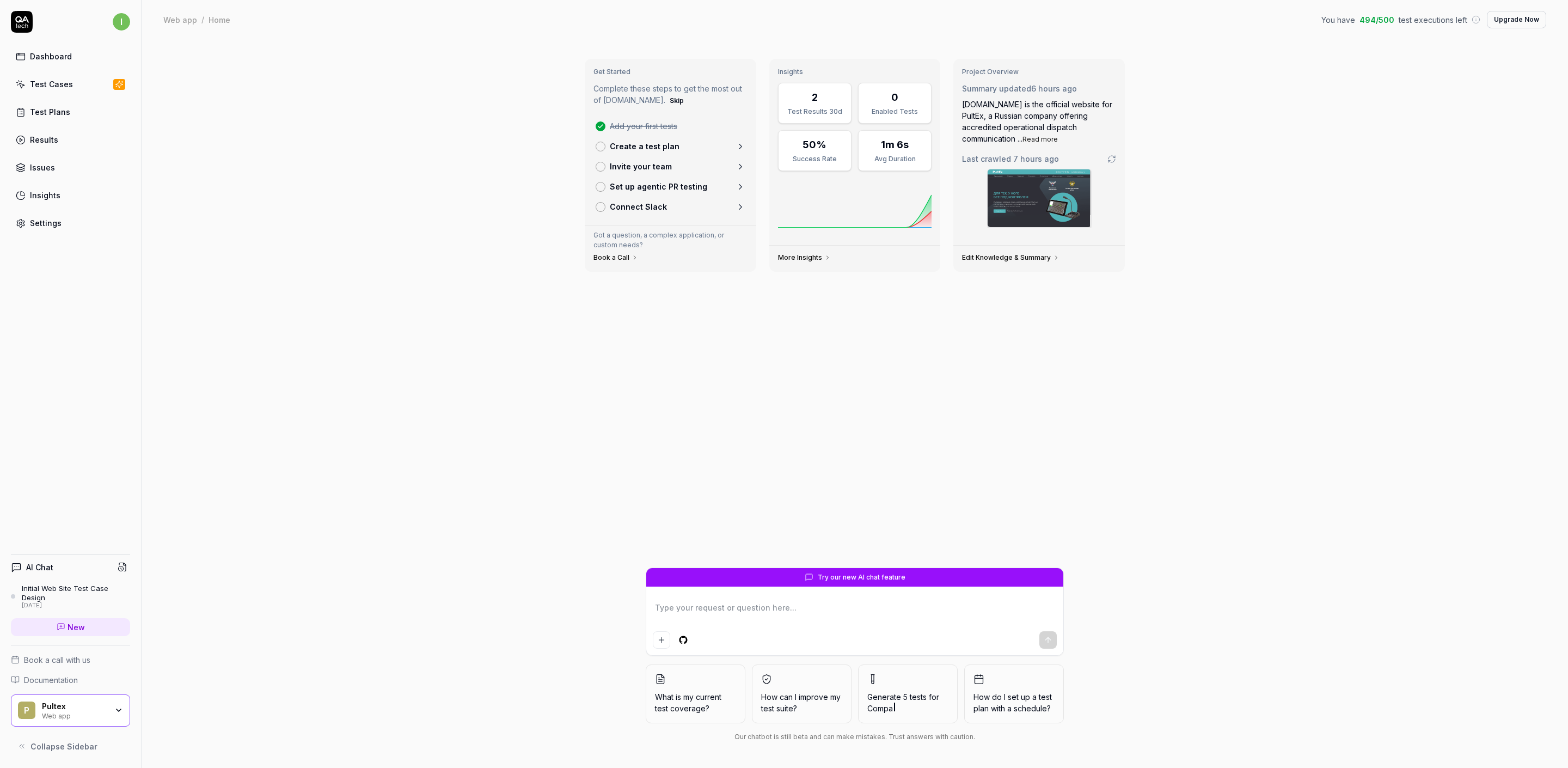
click at [1514, 19] on button "Upgrade Now" at bounding box center [1517, 19] width 60 height 17
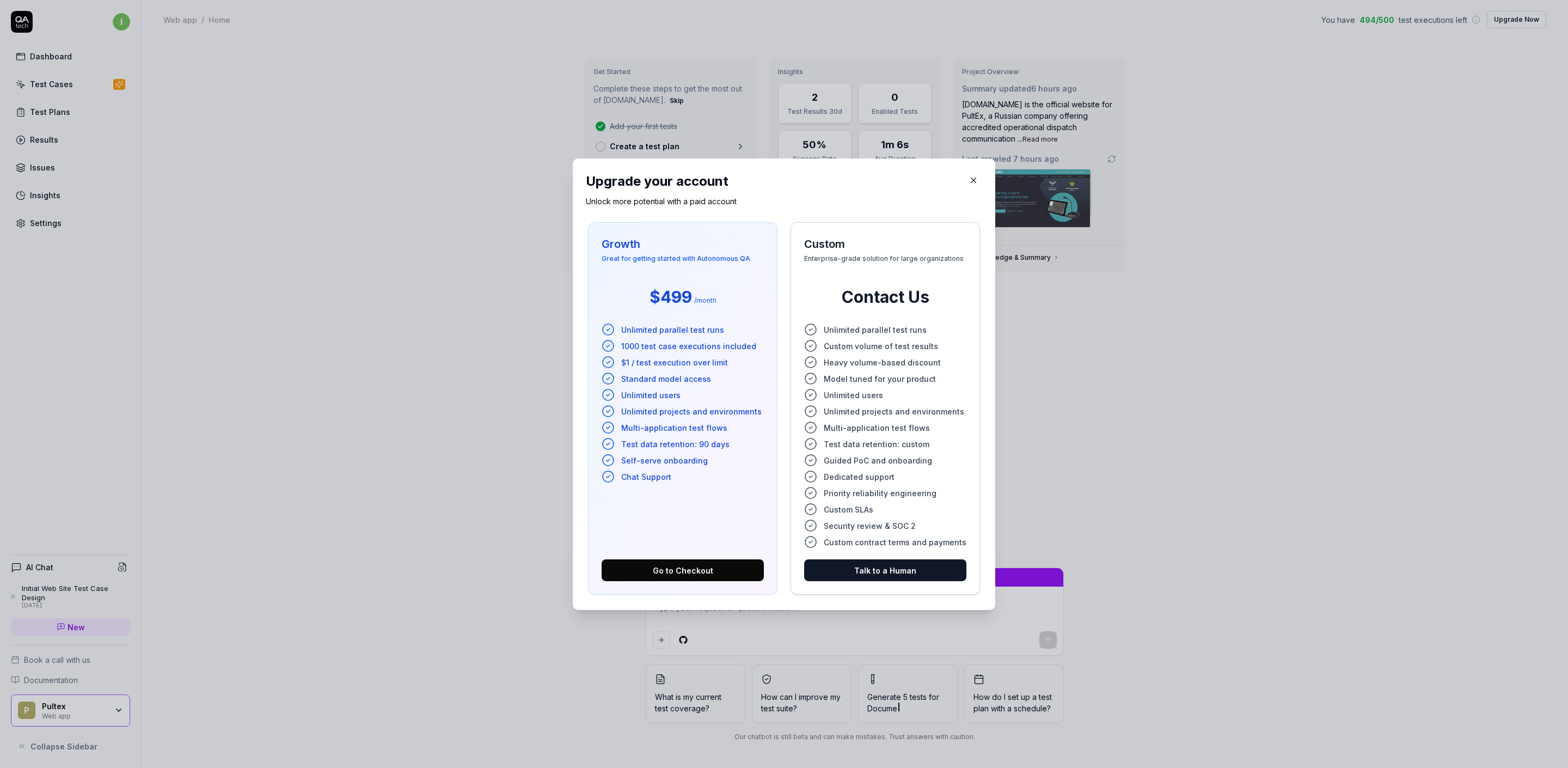
click at [969, 178] on icon "button" at bounding box center [974, 180] width 10 height 10
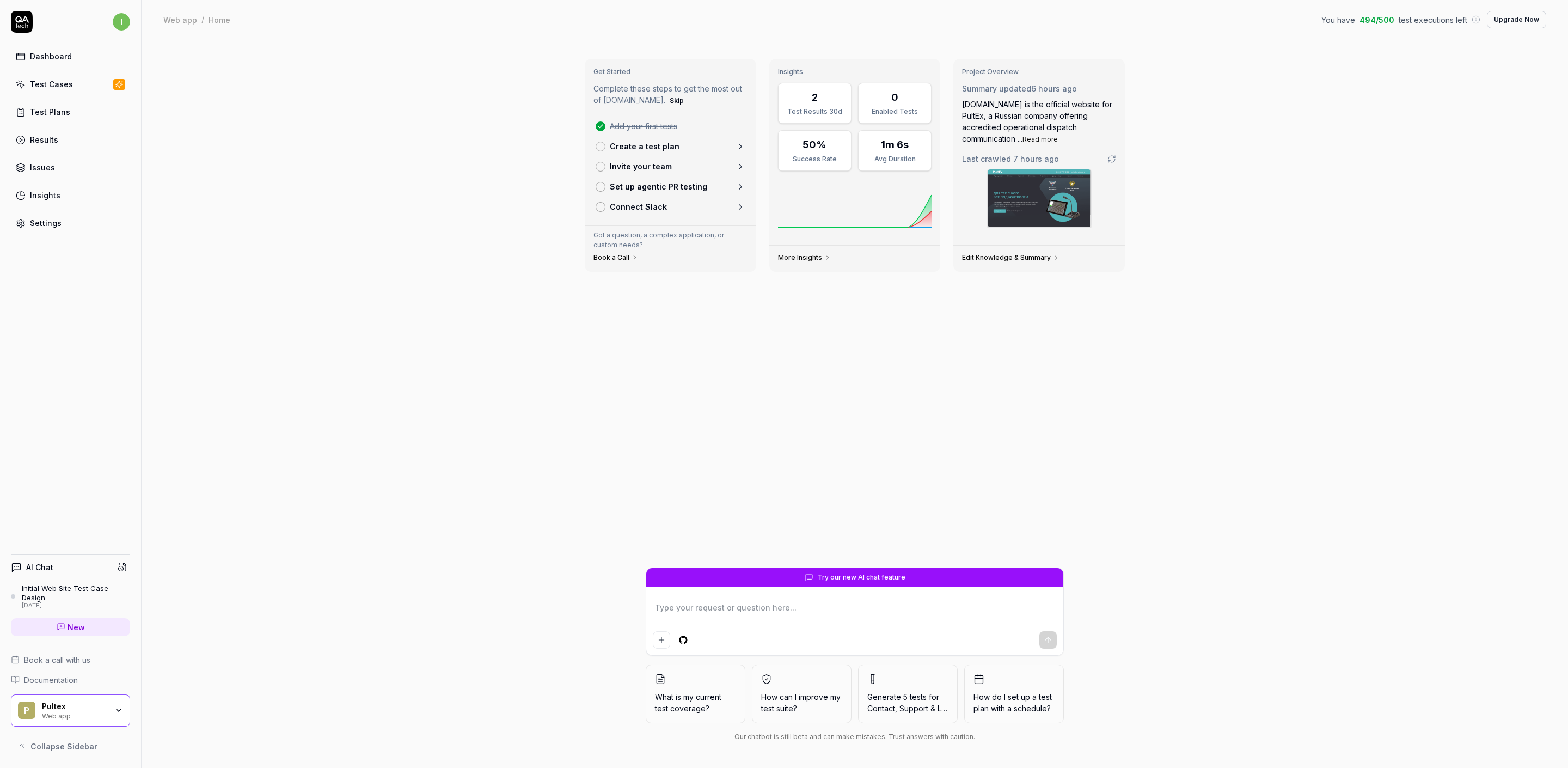
click at [22, 26] on icon at bounding box center [22, 22] width 22 height 22
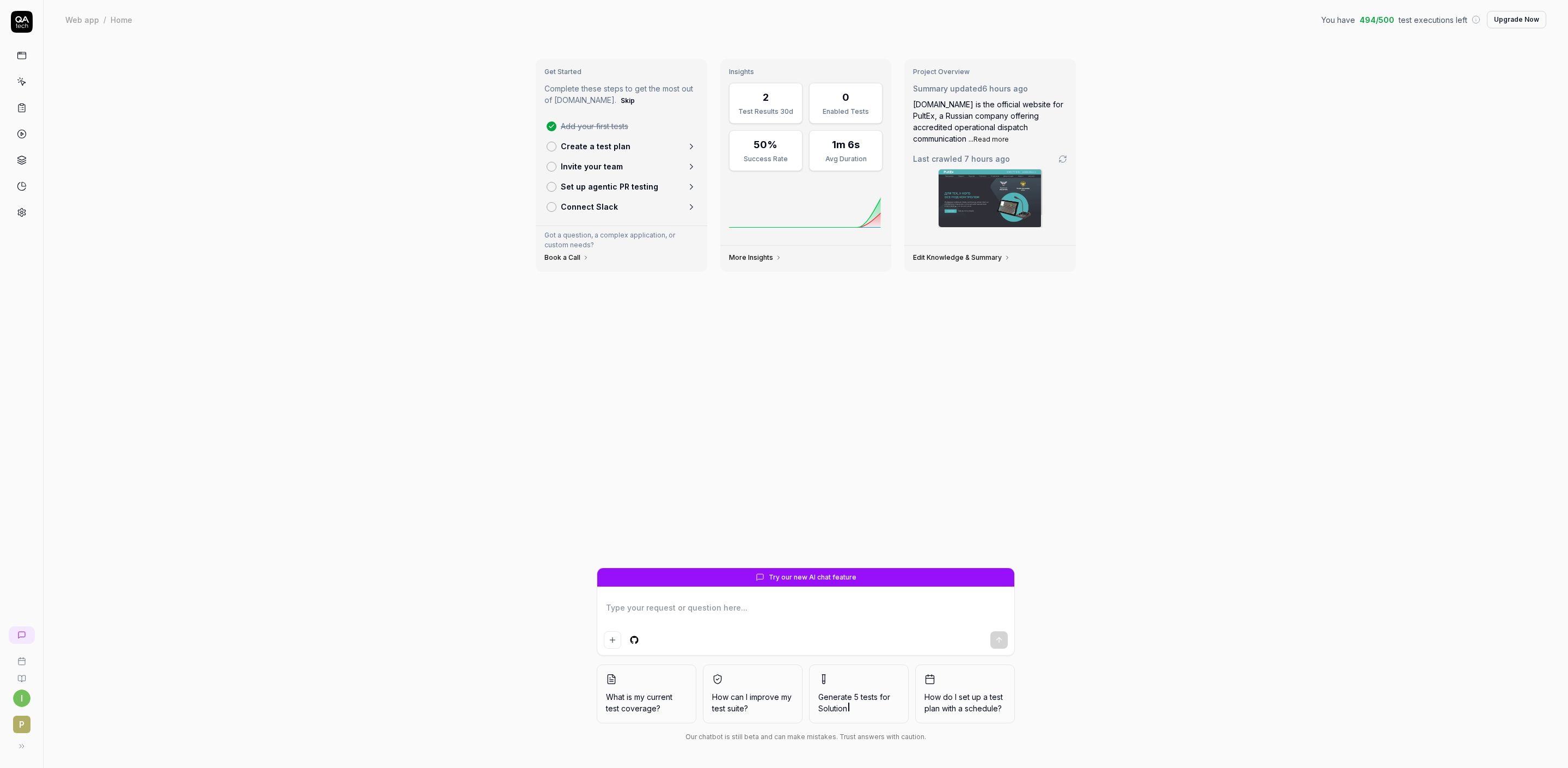
type textarea "*"
